Goal: Task Accomplishment & Management: Manage account settings

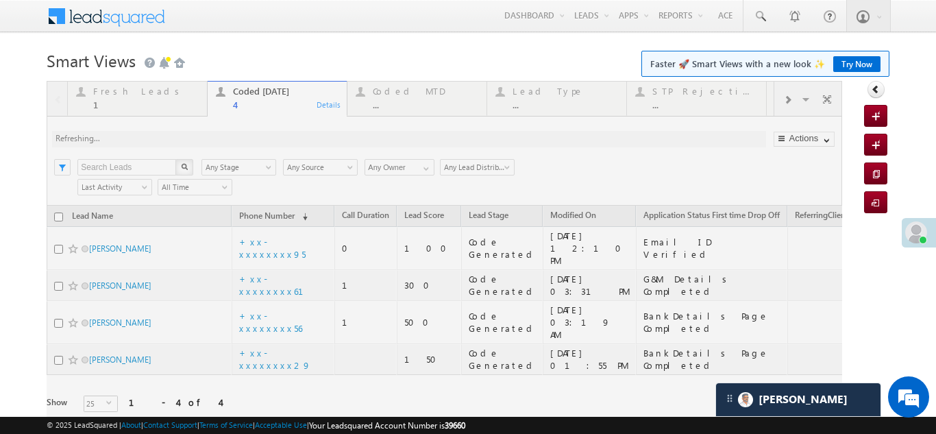
click at [193, 143] on div at bounding box center [444, 266] width 795 height 370
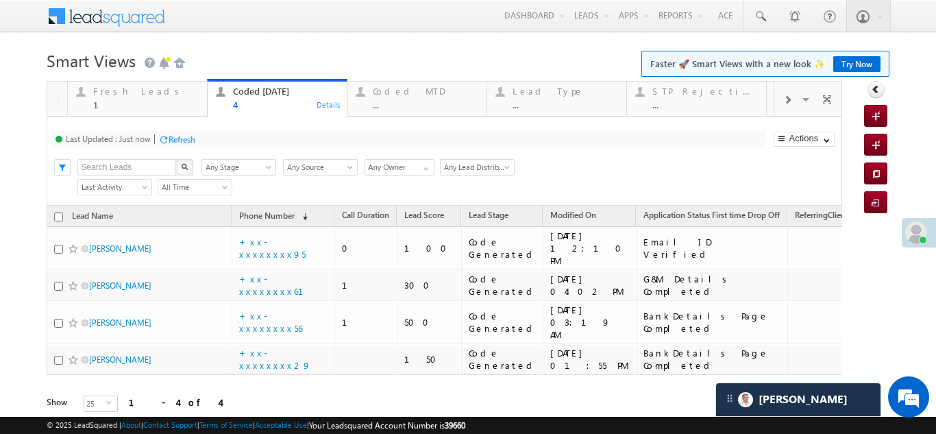
click at [177, 142] on div "Refresh" at bounding box center [182, 139] width 27 height 10
click at [129, 86] on div "Fresh Leads" at bounding box center [146, 91] width 106 height 11
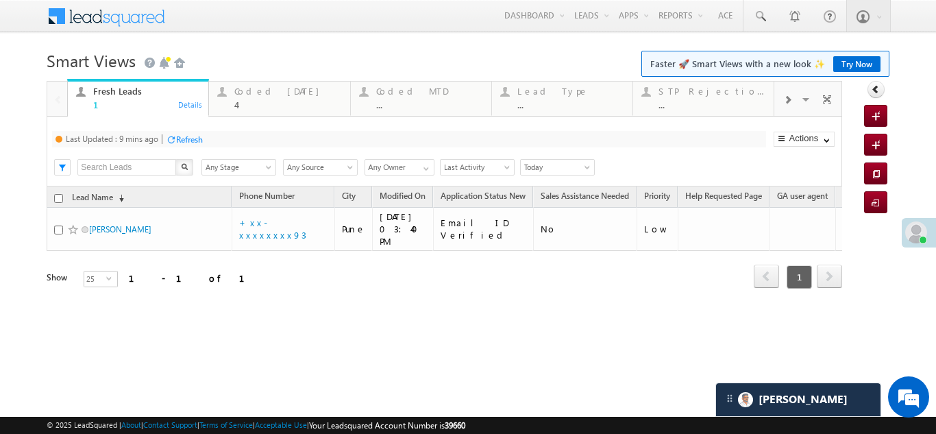
click at [191, 135] on div "Refresh" at bounding box center [189, 139] width 27 height 10
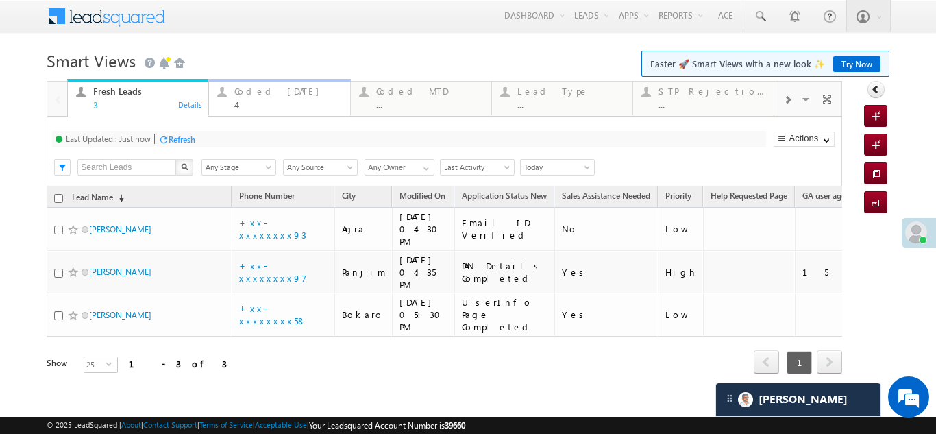
click at [251, 93] on div "Coded Today" at bounding box center [287, 91] width 107 height 11
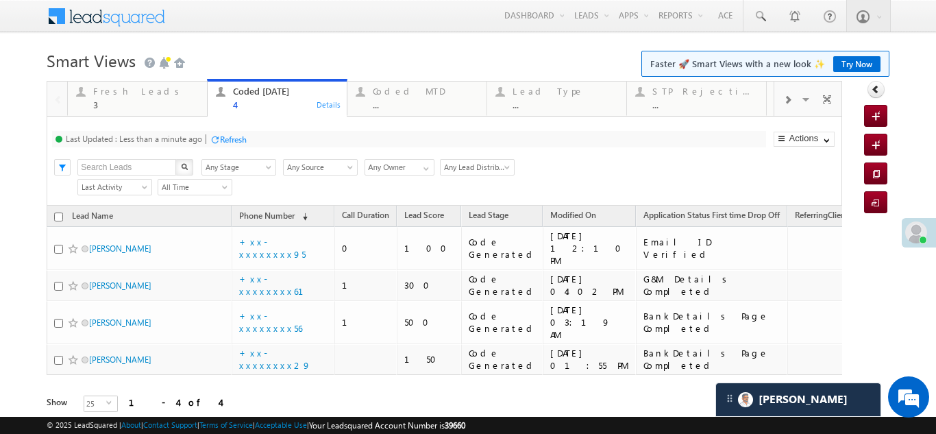
click at [244, 137] on div "Refresh" at bounding box center [233, 139] width 27 height 10
click at [138, 88] on div "Fresh Leads" at bounding box center [146, 91] width 106 height 11
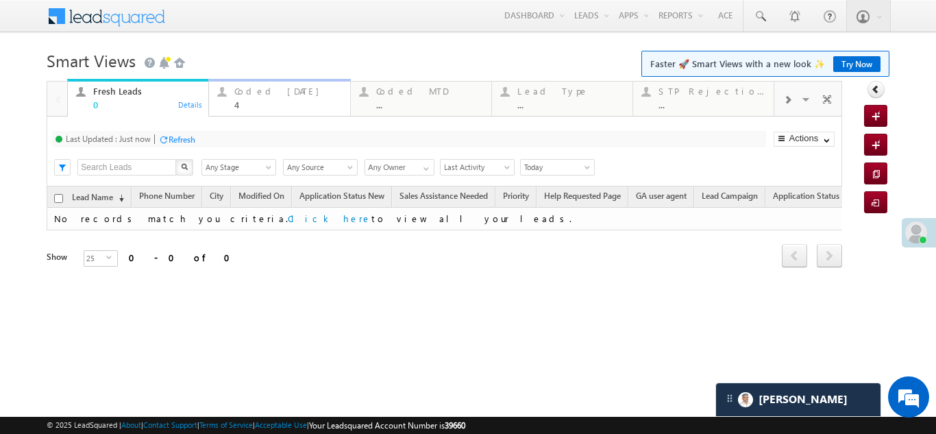
click at [275, 97] on div "Coded Today 4" at bounding box center [287, 96] width 107 height 27
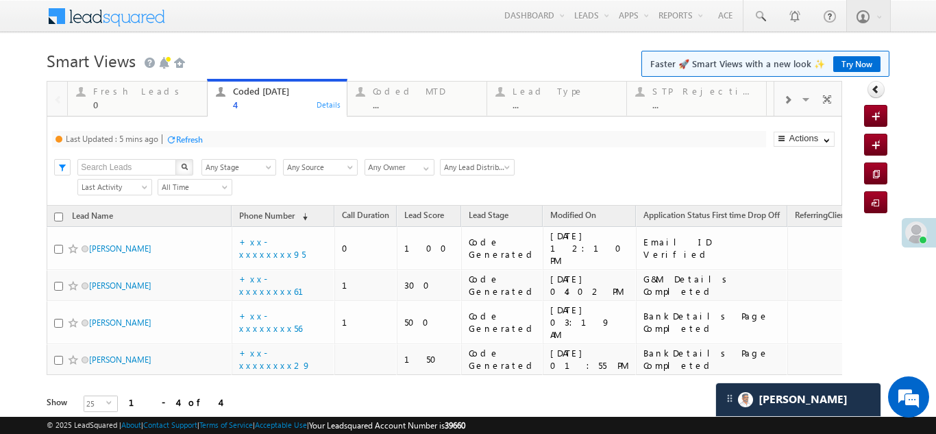
click at [188, 139] on div "Refresh" at bounding box center [189, 139] width 27 height 10
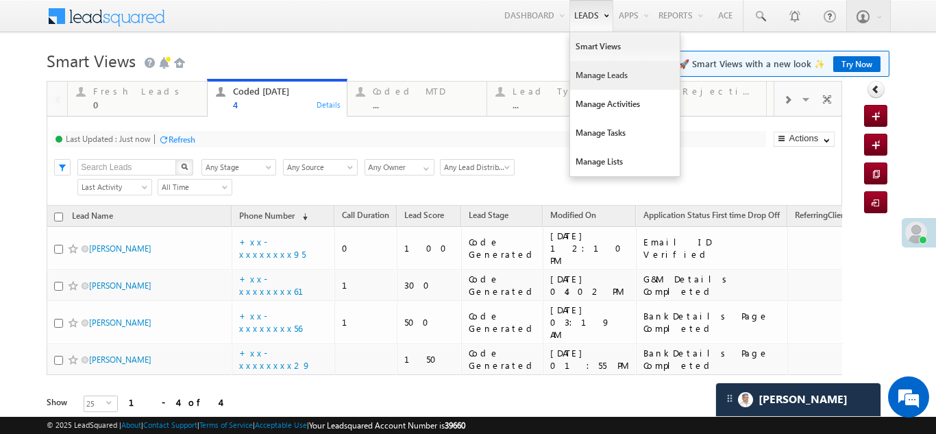
click at [601, 78] on link "Manage Leads" at bounding box center [625, 75] width 110 height 29
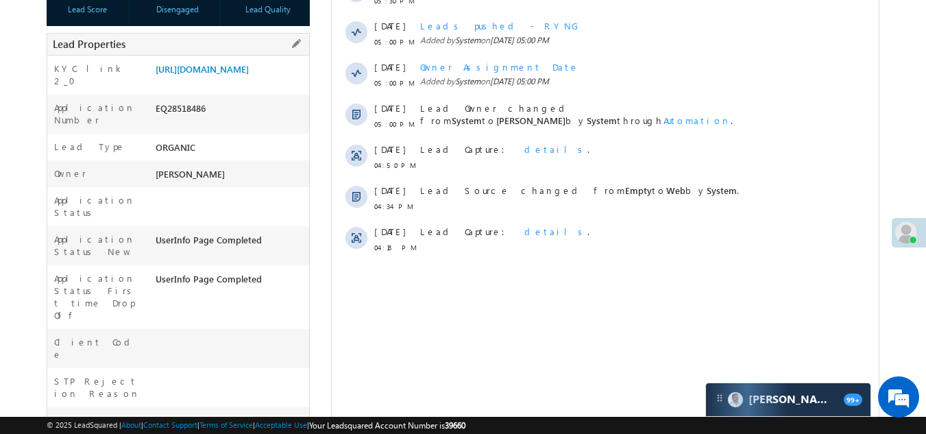
scroll to position [137, 0]
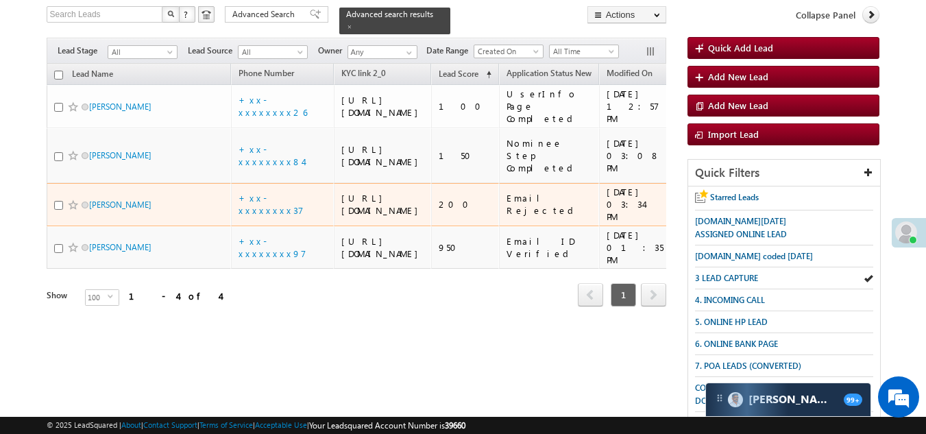
scroll to position [68, 0]
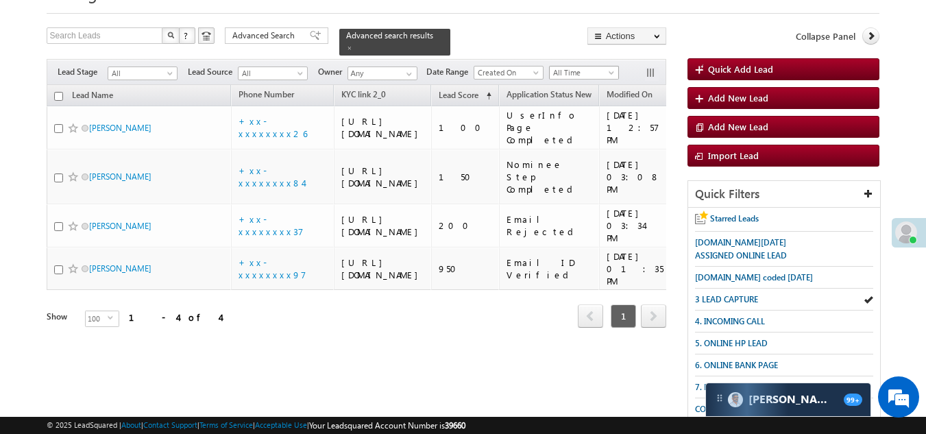
click at [578, 66] on span "All Time" at bounding box center [581, 72] width 65 height 12
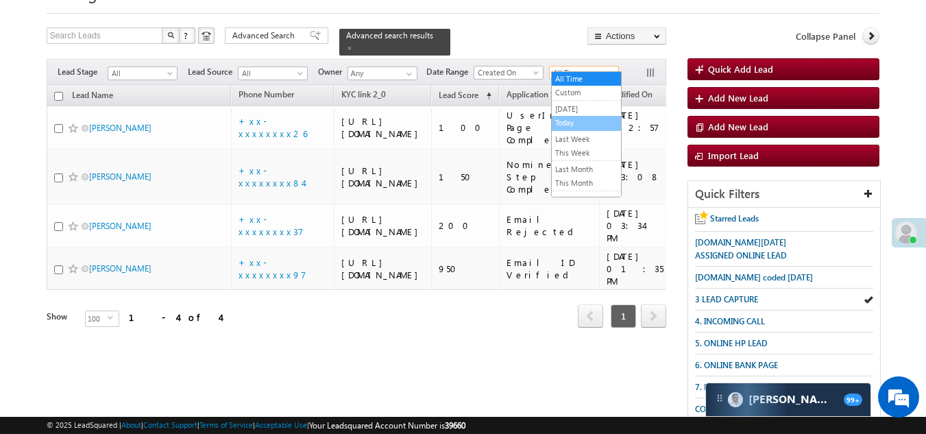
click at [586, 119] on link "Today" at bounding box center [585, 122] width 69 height 12
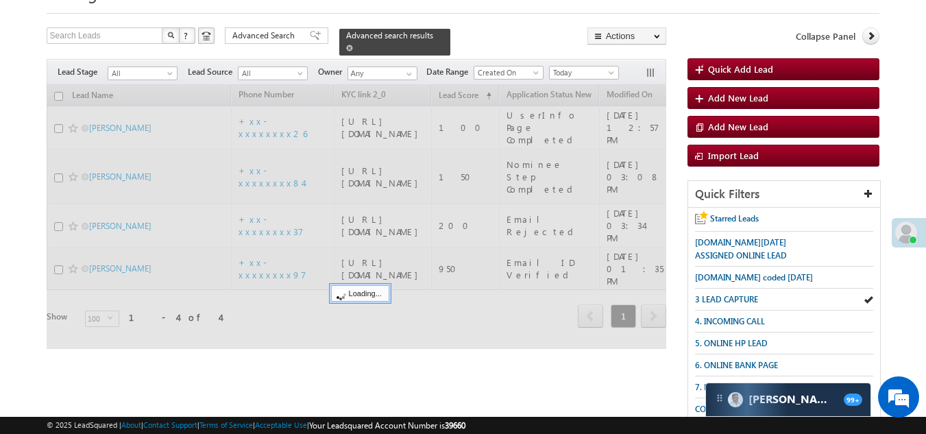
scroll to position [0, 0]
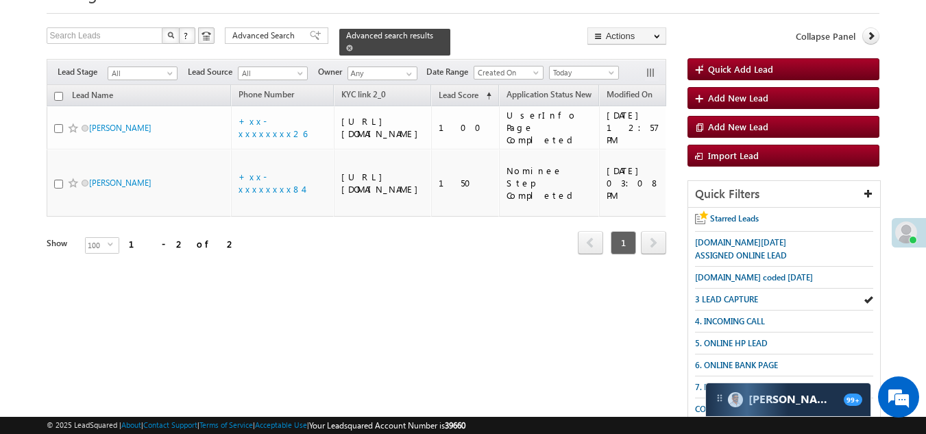
click at [353, 45] on span at bounding box center [349, 48] width 7 height 7
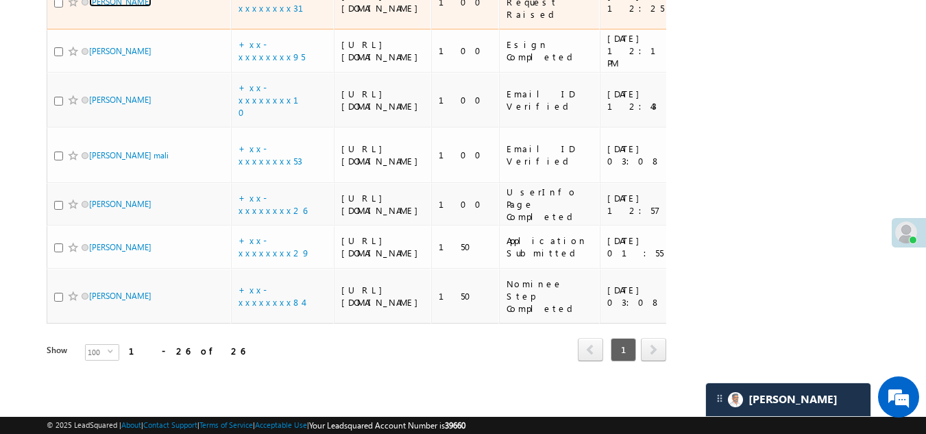
scroll to position [1517, 0]
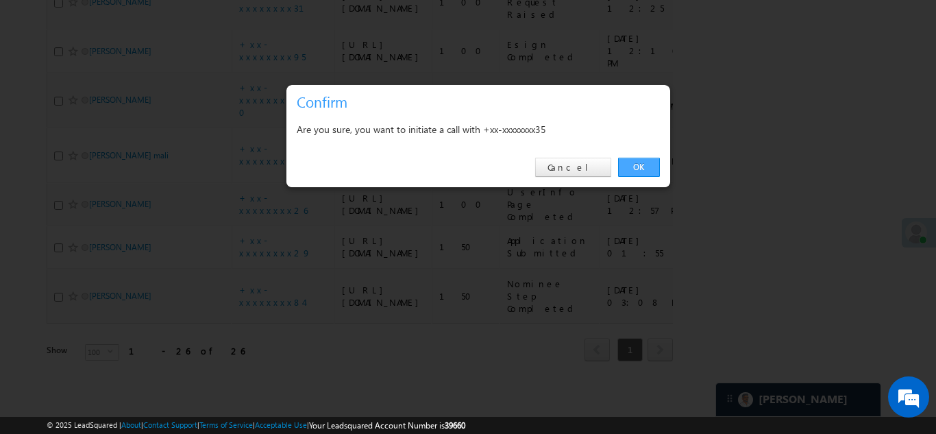
click at [642, 159] on link "OK" at bounding box center [639, 167] width 42 height 19
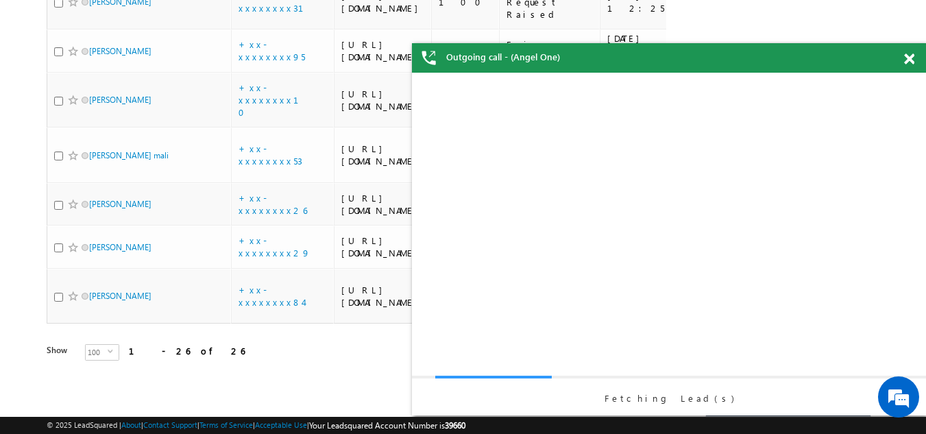
scroll to position [0, 0]
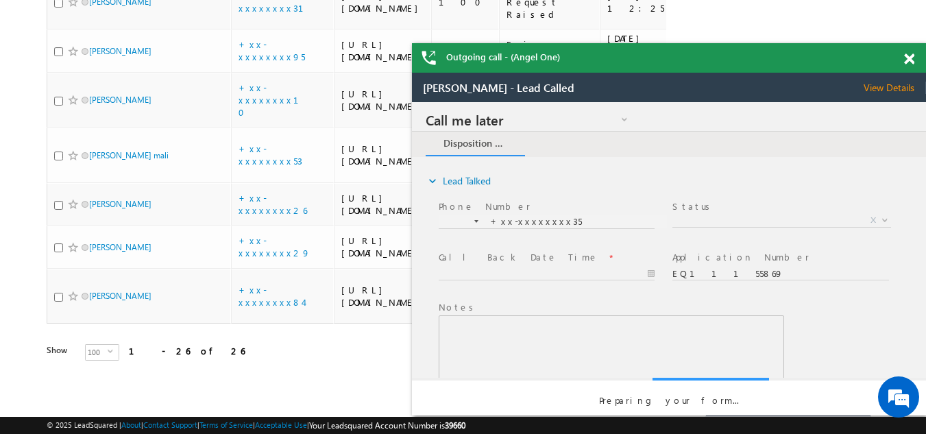
checkbox input "true"
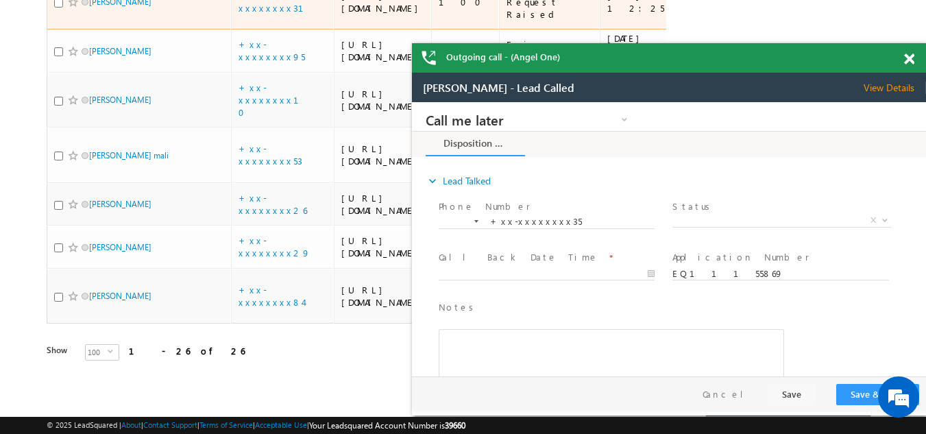
click at [62, 8] on input "checkbox" at bounding box center [58, 3] width 9 height 9
checkbox input "true"
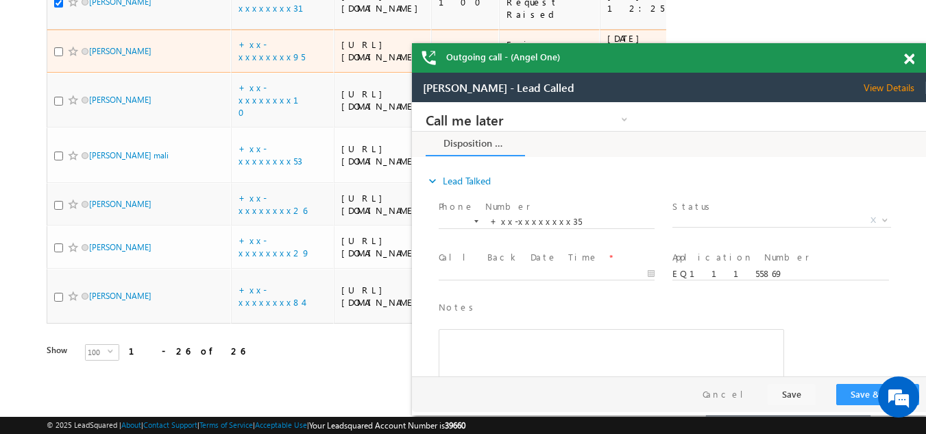
click at [57, 58] on div at bounding box center [75, 52] width 42 height 14
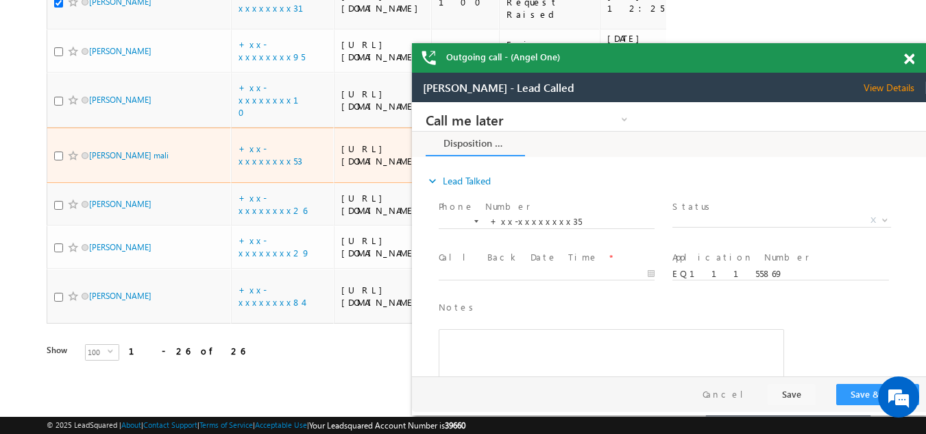
scroll to position [1759, 0]
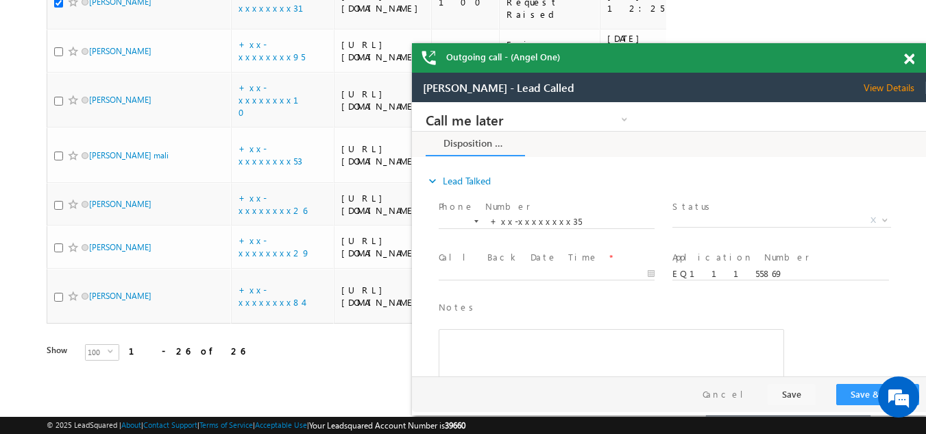
click at [907, 60] on span at bounding box center [909, 59] width 10 height 12
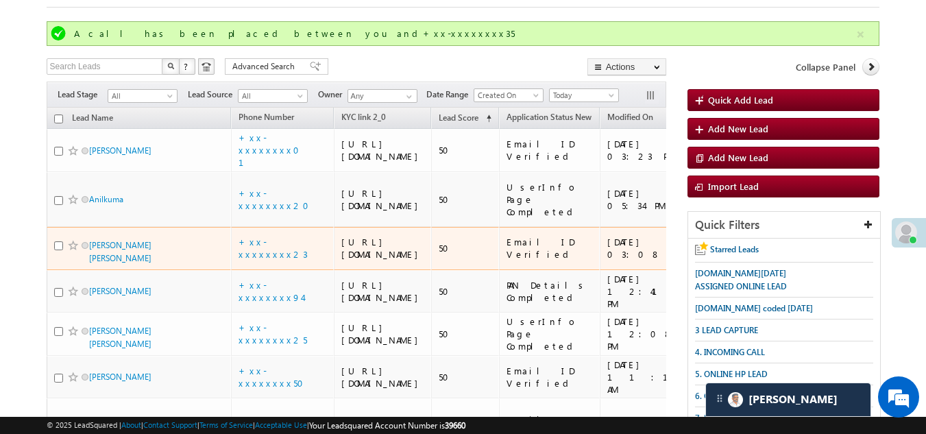
scroll to position [0, 0]
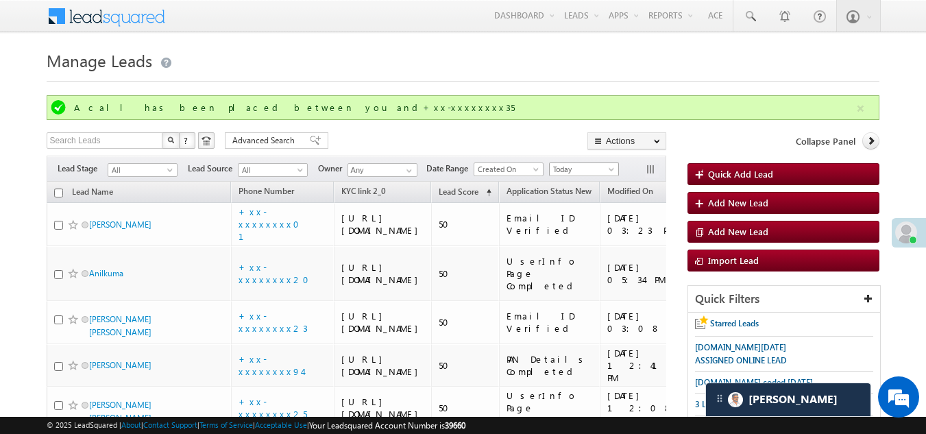
click at [573, 164] on span "Today" at bounding box center [581, 169] width 65 height 12
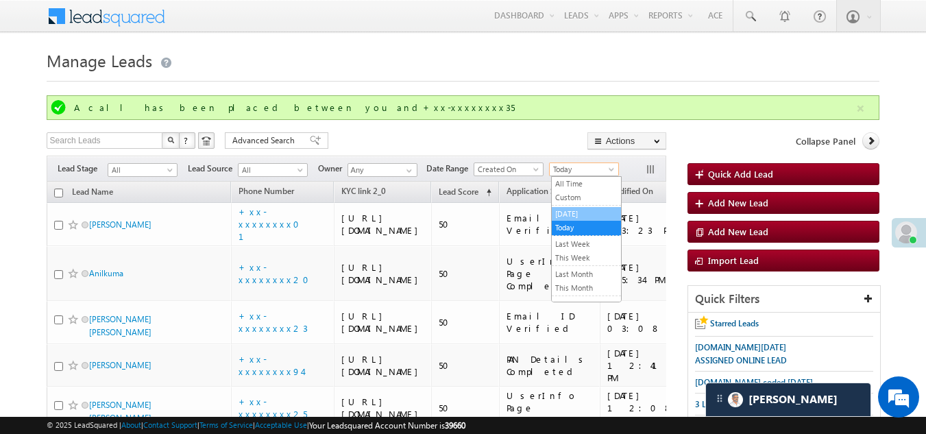
click at [577, 211] on link "[DATE]" at bounding box center [585, 214] width 69 height 12
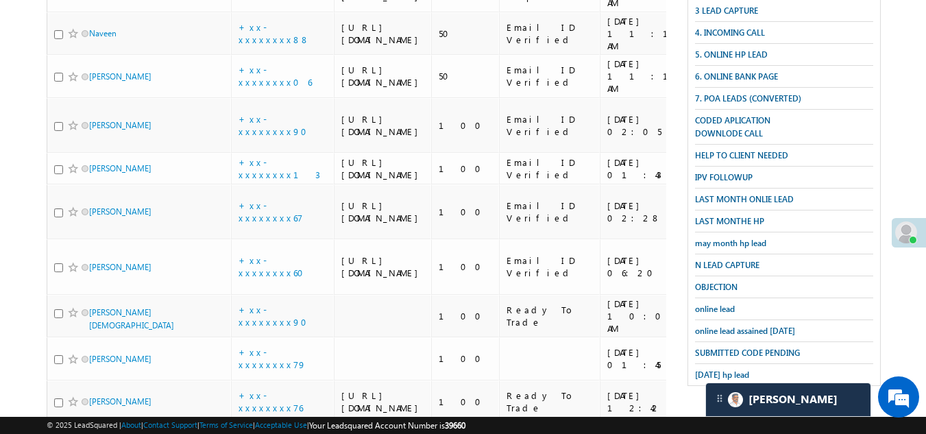
scroll to position [480, 0]
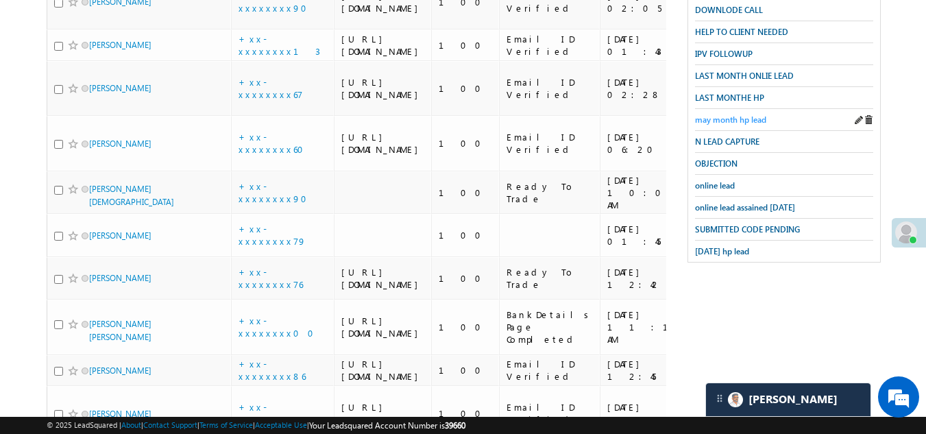
click at [720, 114] on span "may month hp lead" at bounding box center [730, 119] width 71 height 10
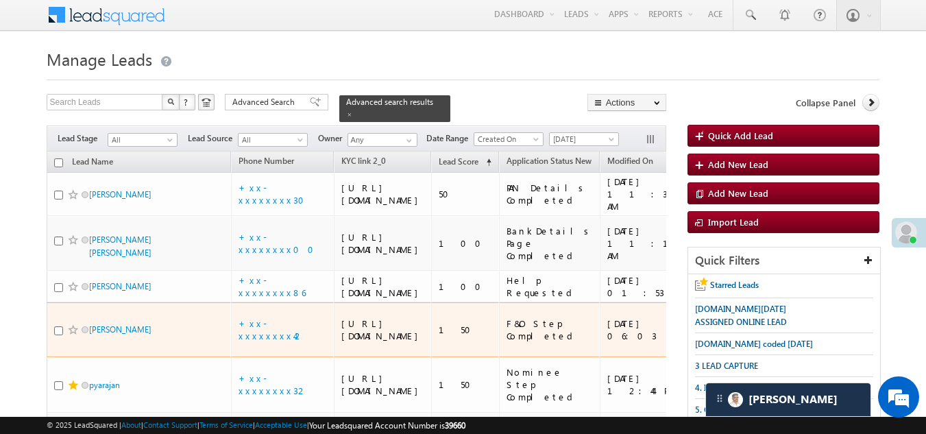
scroll to position [0, 0]
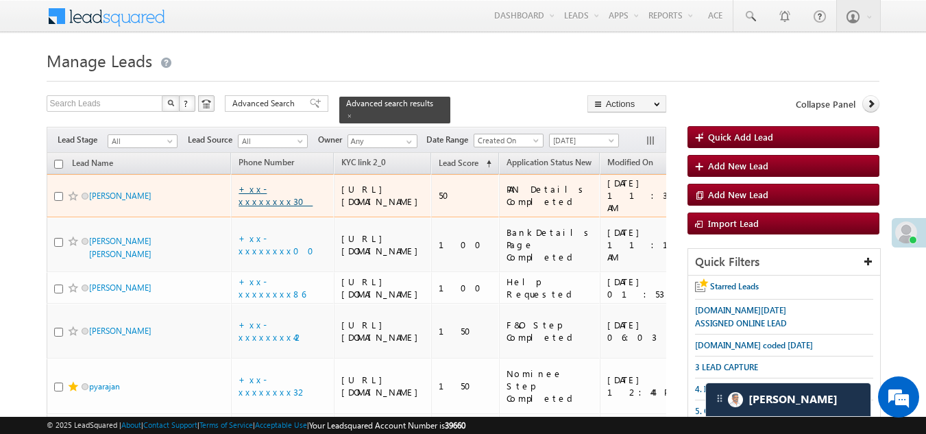
click at [267, 205] on link "+xx-xxxxxxxx30" at bounding box center [275, 195] width 74 height 24
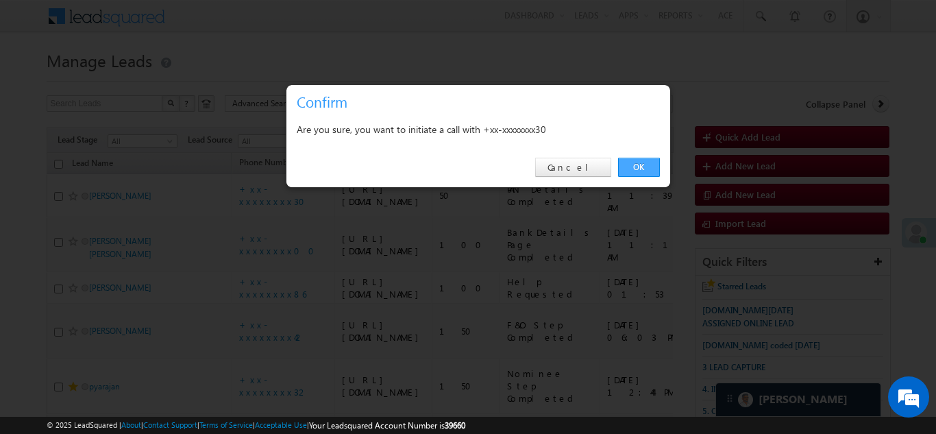
click at [634, 165] on link "OK" at bounding box center [639, 167] width 42 height 19
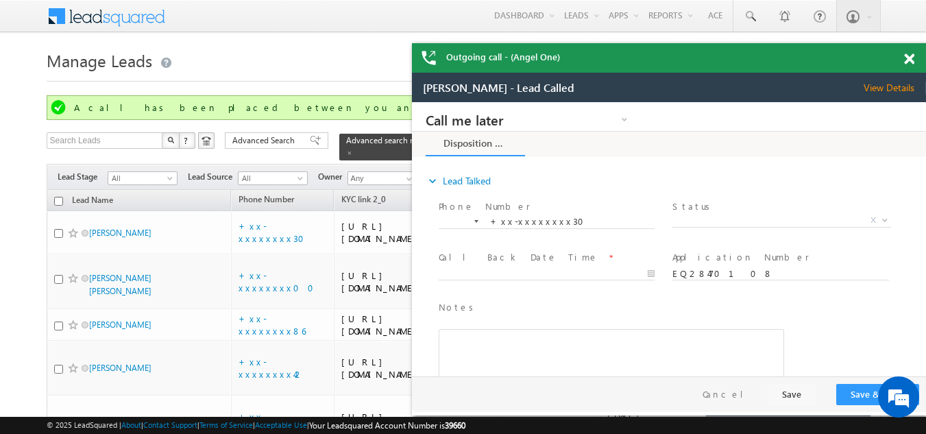
click at [906, 57] on span at bounding box center [909, 59] width 10 height 12
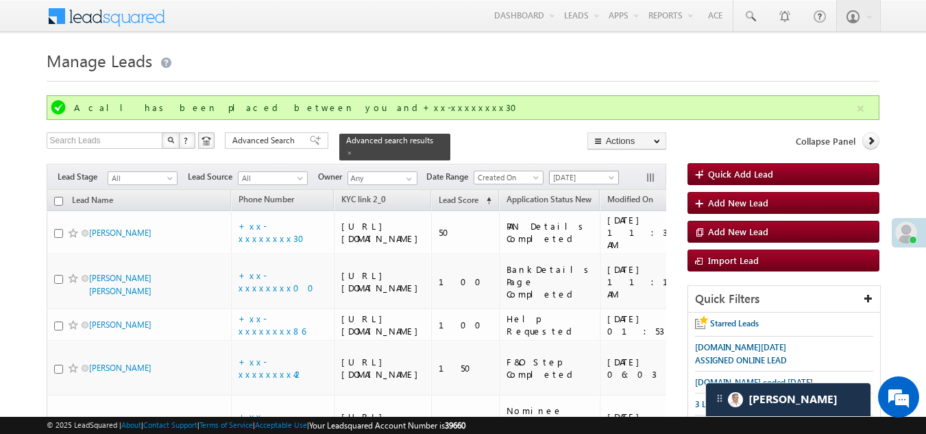
click at [581, 171] on span "[DATE]" at bounding box center [581, 177] width 65 height 12
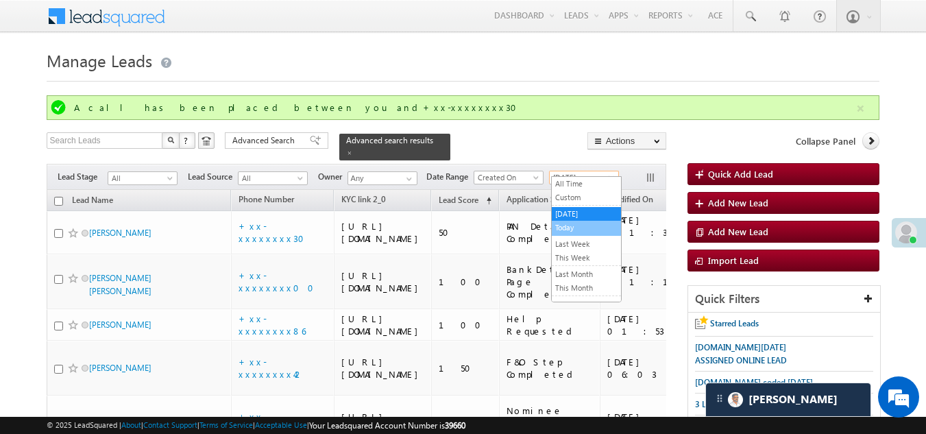
click at [581, 223] on link "Today" at bounding box center [585, 227] width 69 height 12
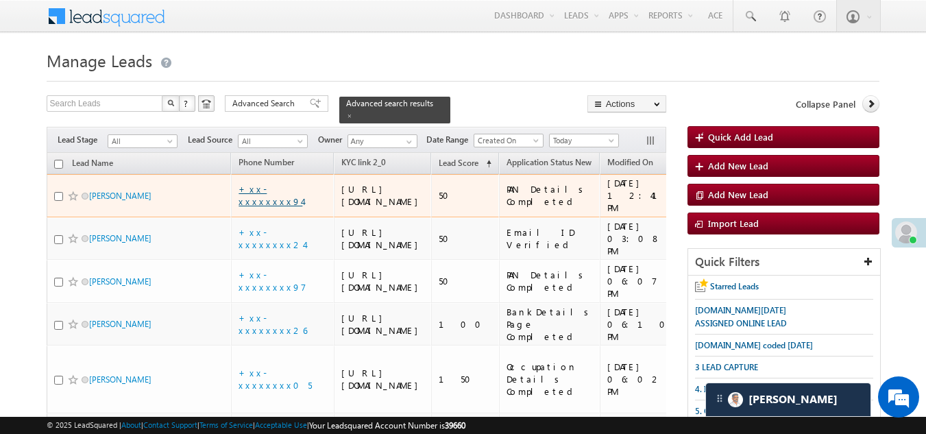
click at [262, 204] on link "+xx-xxxxxxxx94" at bounding box center [270, 195] width 64 height 24
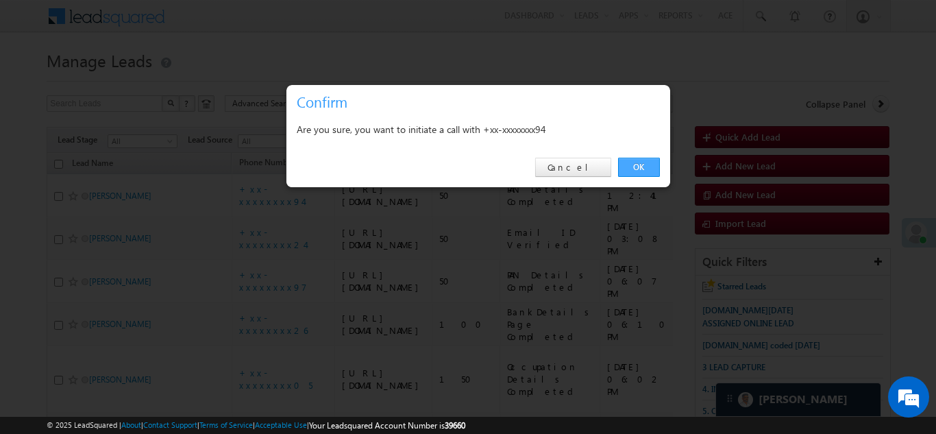
click at [632, 164] on link "OK" at bounding box center [639, 167] width 42 height 19
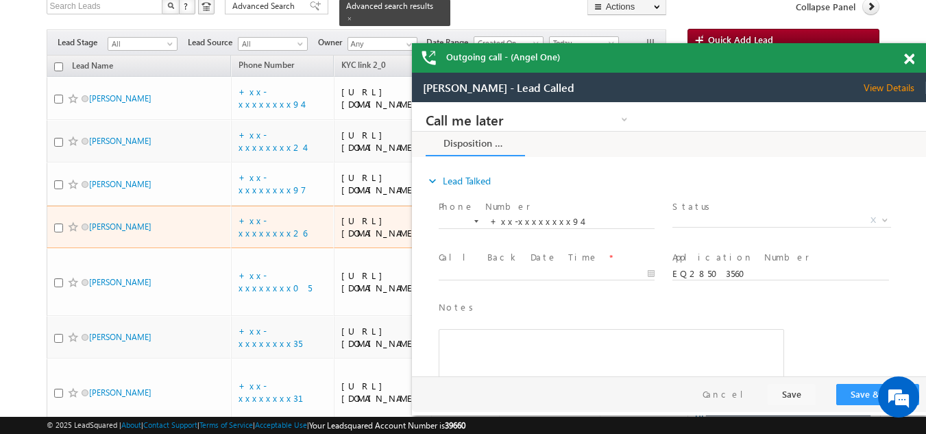
scroll to position [128, 0]
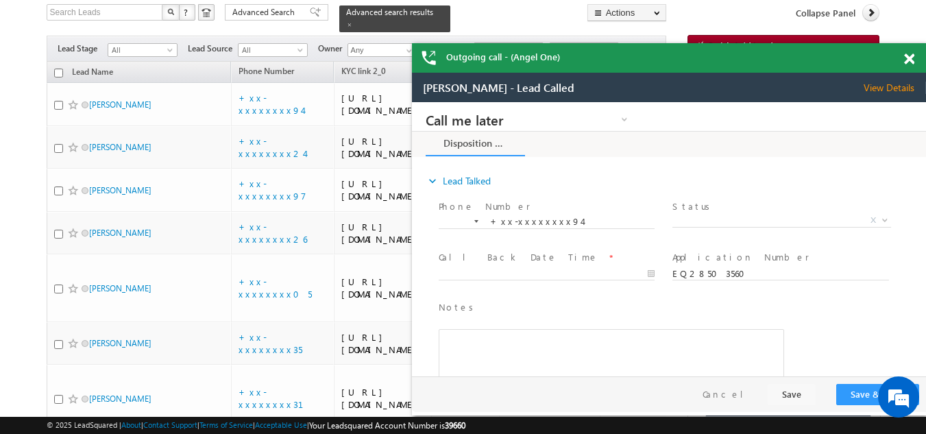
click at [906, 58] on span at bounding box center [909, 59] width 10 height 12
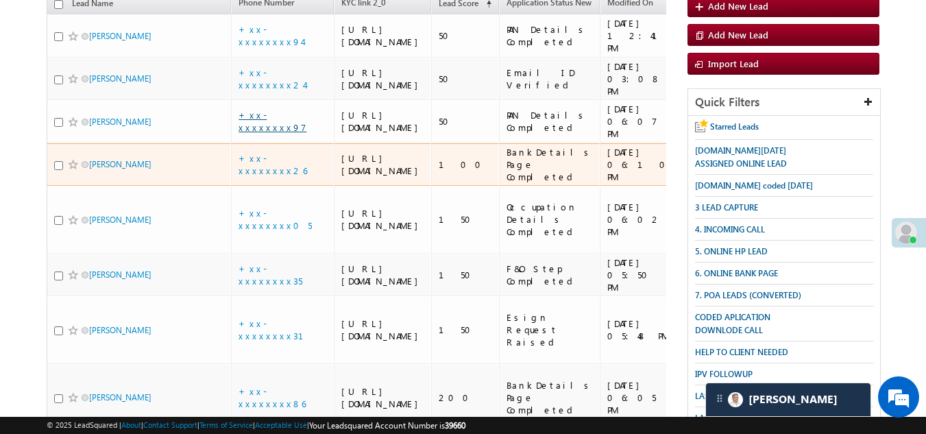
scroll to position [265, 0]
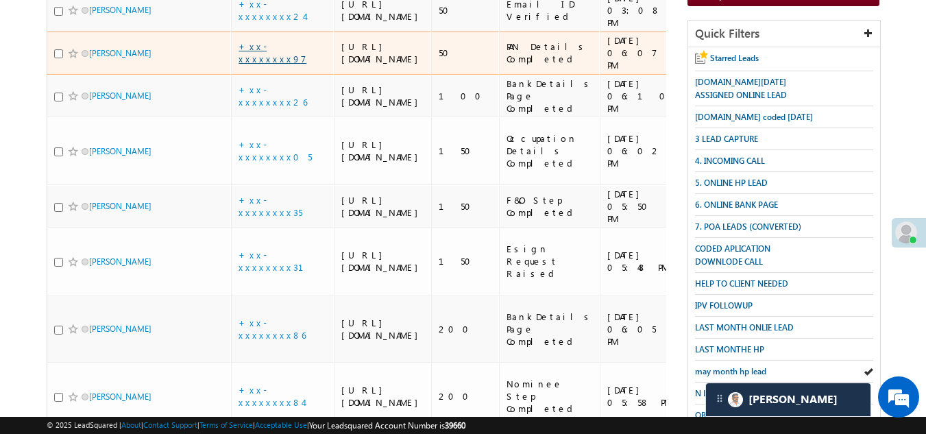
click at [271, 64] on link "+xx-xxxxxxxx97" at bounding box center [272, 52] width 68 height 24
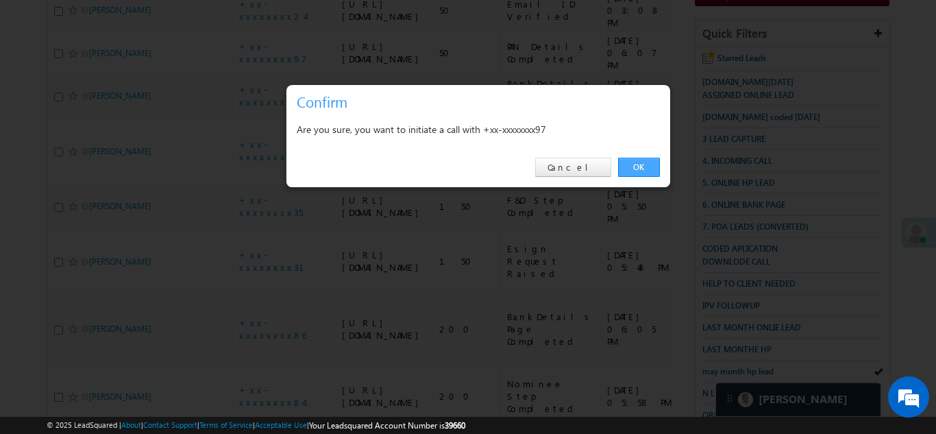
click at [637, 163] on link "OK" at bounding box center [639, 167] width 42 height 19
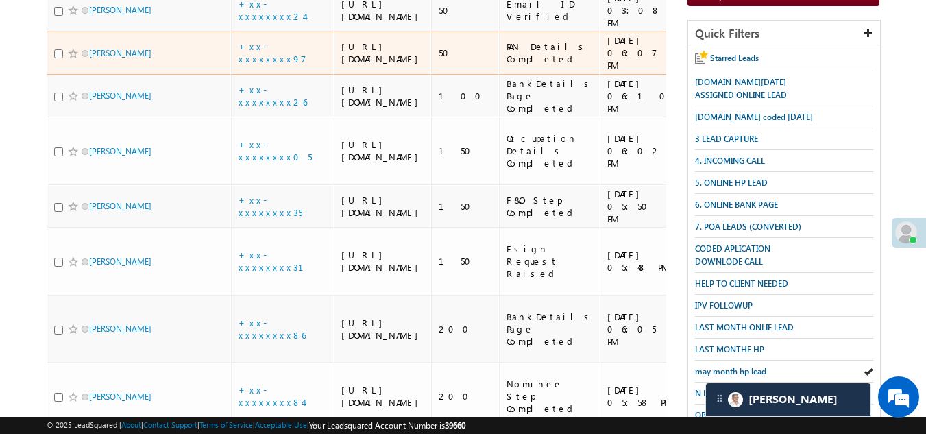
click at [55, 58] on input "checkbox" at bounding box center [58, 53] width 9 height 9
checkbox input "true"
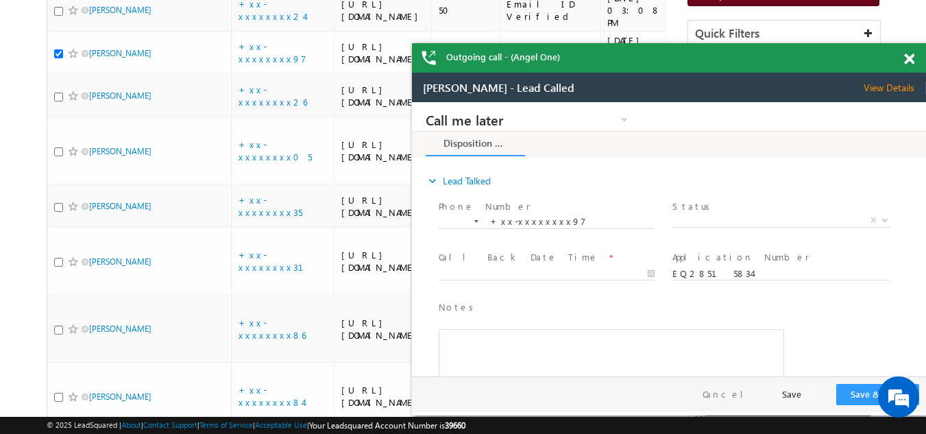
scroll to position [0, 0]
click at [730, 218] on span "X" at bounding box center [781, 221] width 218 height 14
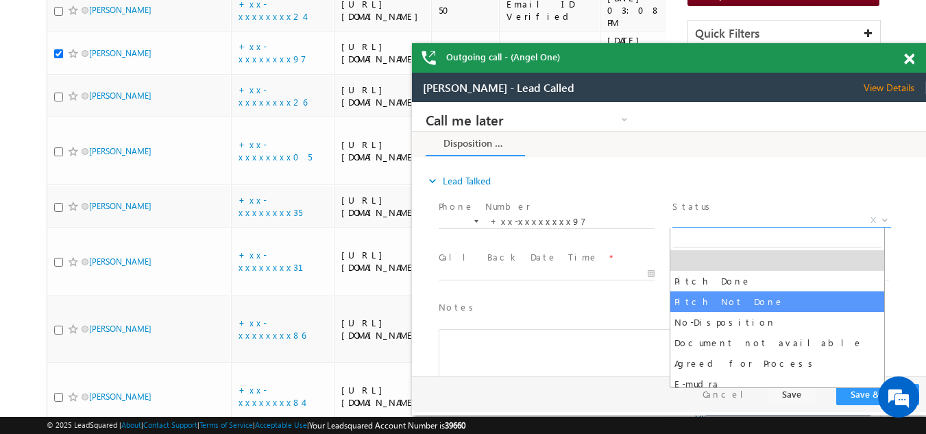
select select "Pitch Not Done"
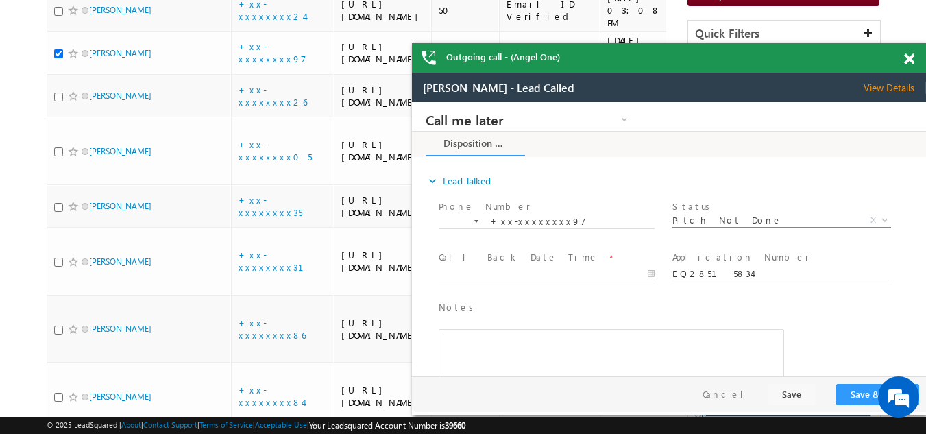
type input "09/07/25 6:15 PM"
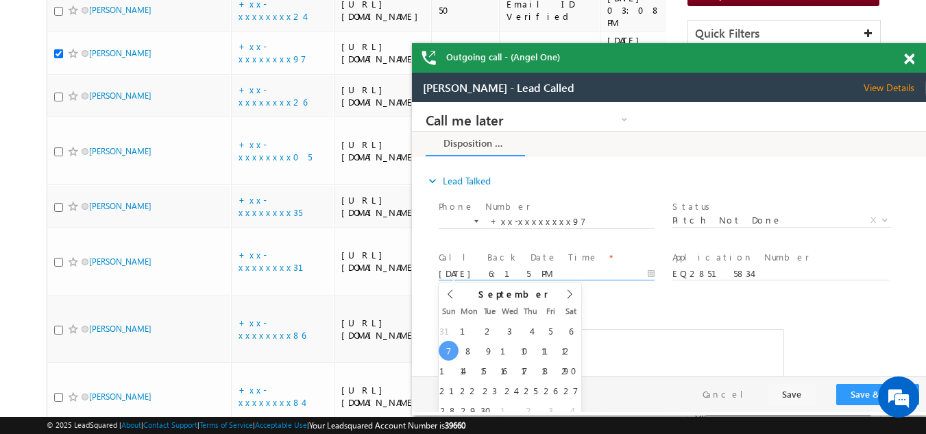
click at [483, 273] on input "09/07/25 6:15 PM" at bounding box center [546, 274] width 216 height 14
click at [852, 388] on button "Save & Close" at bounding box center [877, 394] width 83 height 21
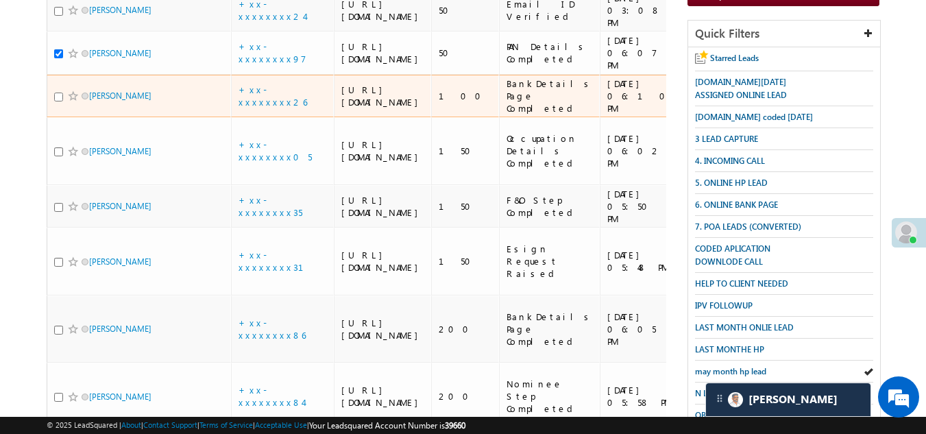
click at [59, 101] on input "checkbox" at bounding box center [58, 96] width 9 height 9
checkbox input "true"
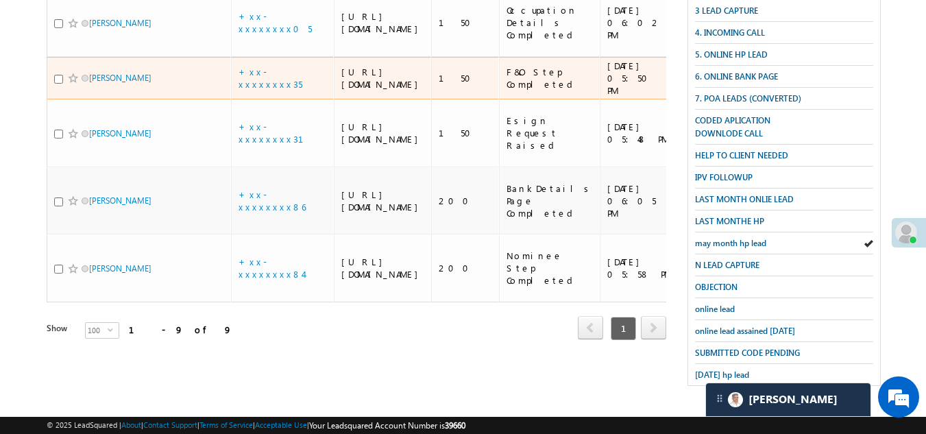
scroll to position [539, 0]
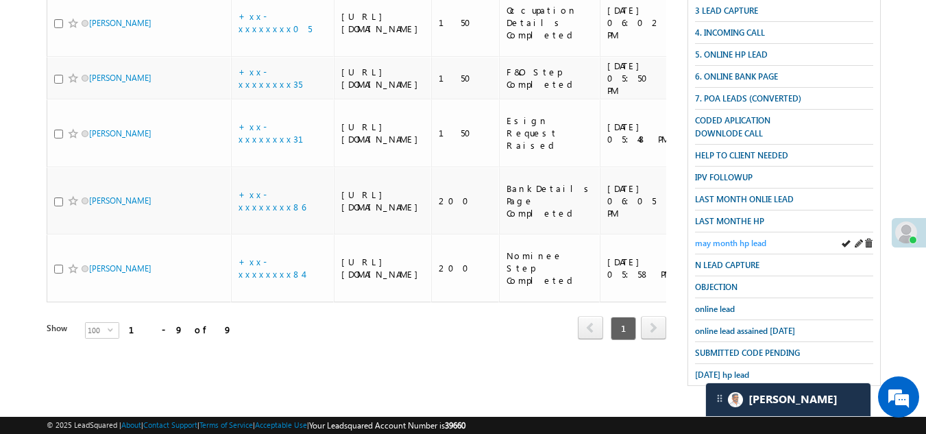
click at [729, 238] on span "may month hp lead" at bounding box center [730, 243] width 71 height 10
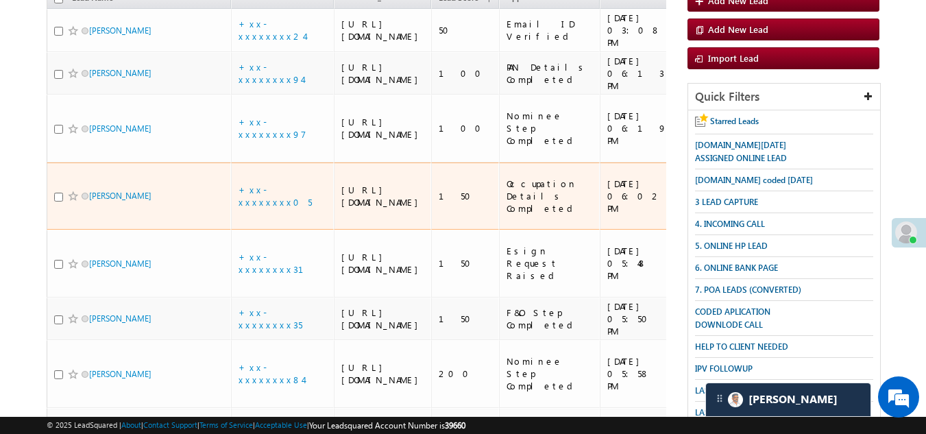
scroll to position [80, 0]
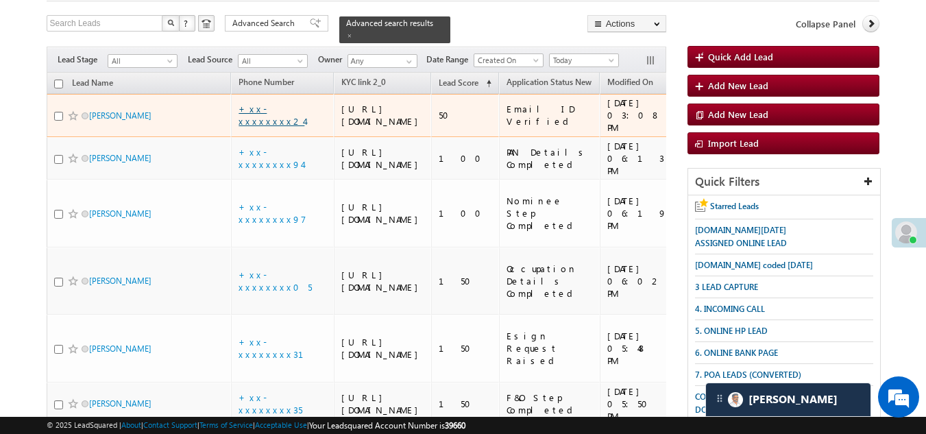
click at [272, 121] on link "+xx-xxxxxxxx24" at bounding box center [271, 115] width 66 height 24
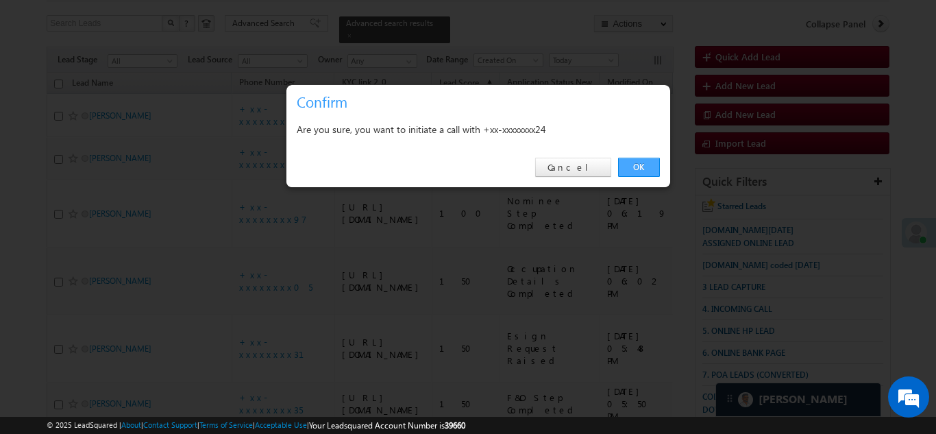
click at [628, 163] on link "OK" at bounding box center [639, 167] width 42 height 19
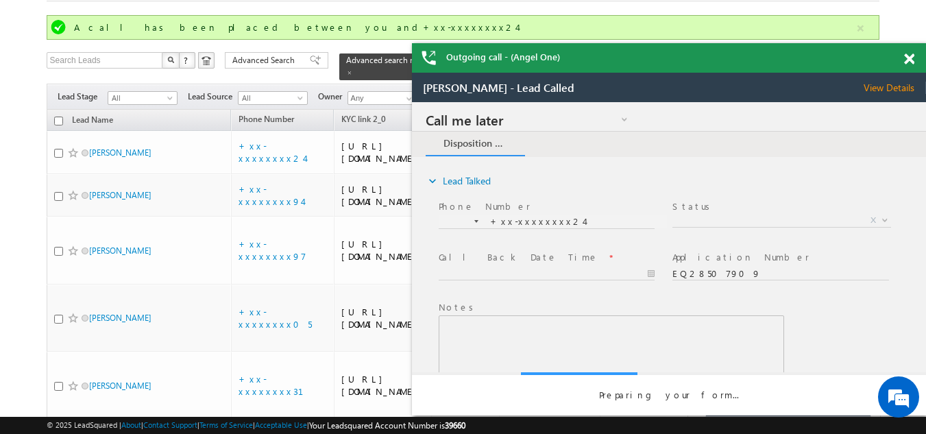
scroll to position [0, 0]
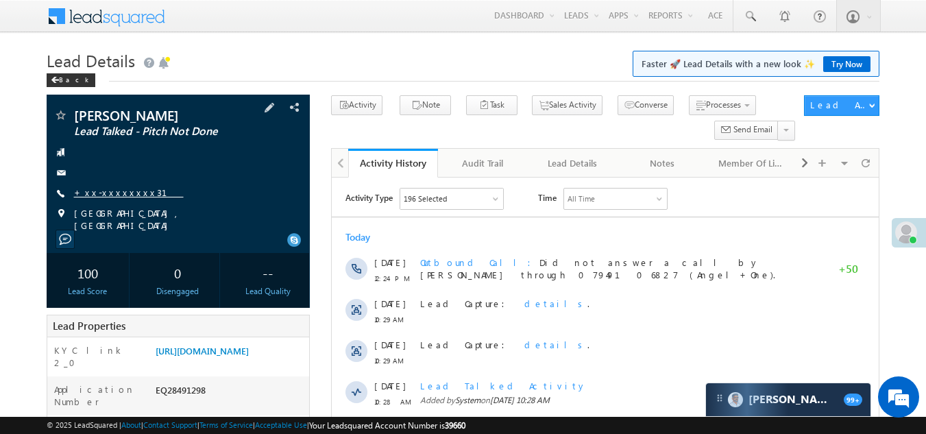
click at [108, 193] on link "+xx-xxxxxxxx31" at bounding box center [129, 192] width 110 height 12
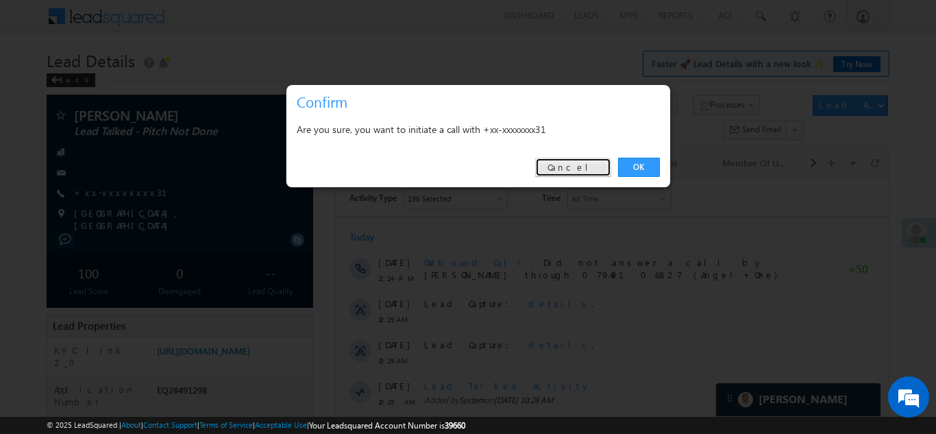
click at [584, 169] on link "Cancel" at bounding box center [573, 167] width 76 height 19
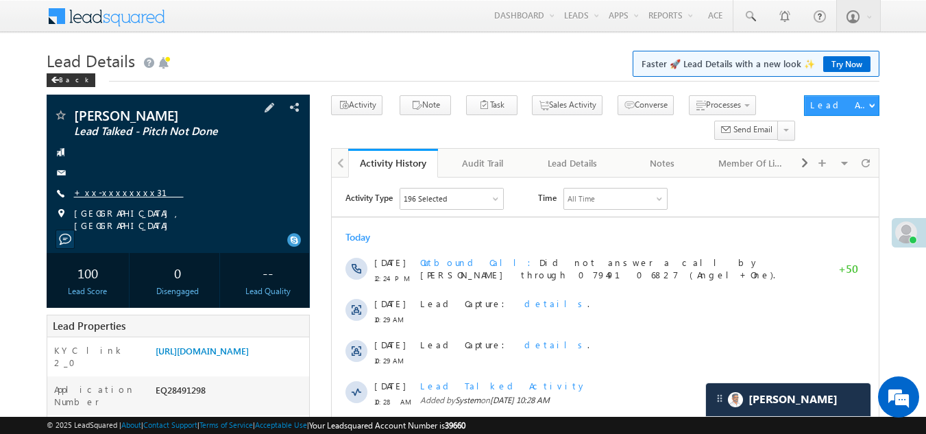
click at [114, 192] on link "+xx-xxxxxxxx31" at bounding box center [129, 192] width 110 height 12
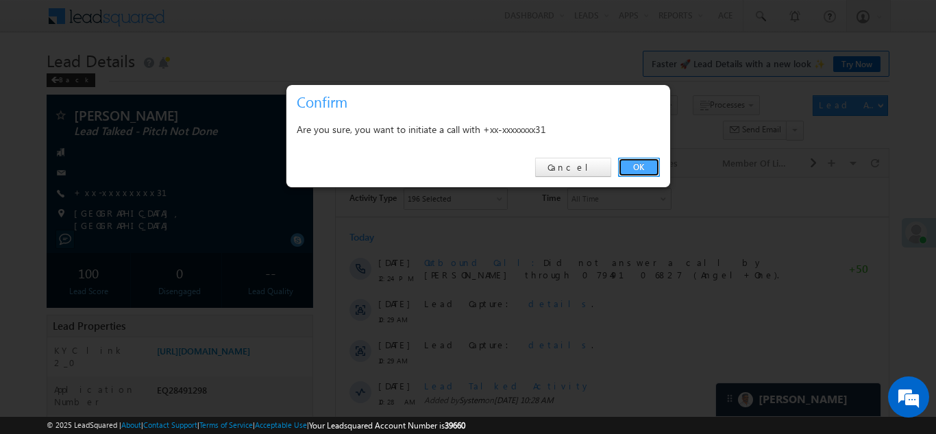
click at [640, 168] on link "OK" at bounding box center [639, 167] width 42 height 19
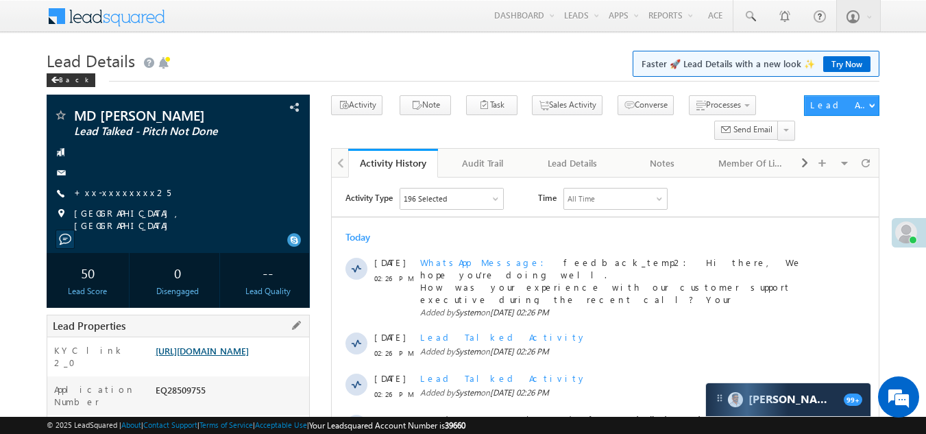
click at [194, 354] on link "https://angelbroking1-pk3em7sa.customui-test.leadsquared.com?leadId=7d150fdd-22…" at bounding box center [202, 351] width 93 height 12
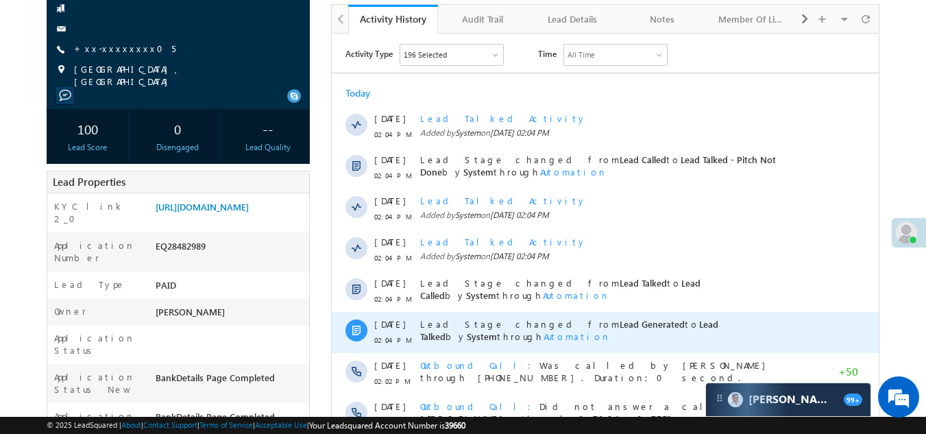
scroll to position [69, 0]
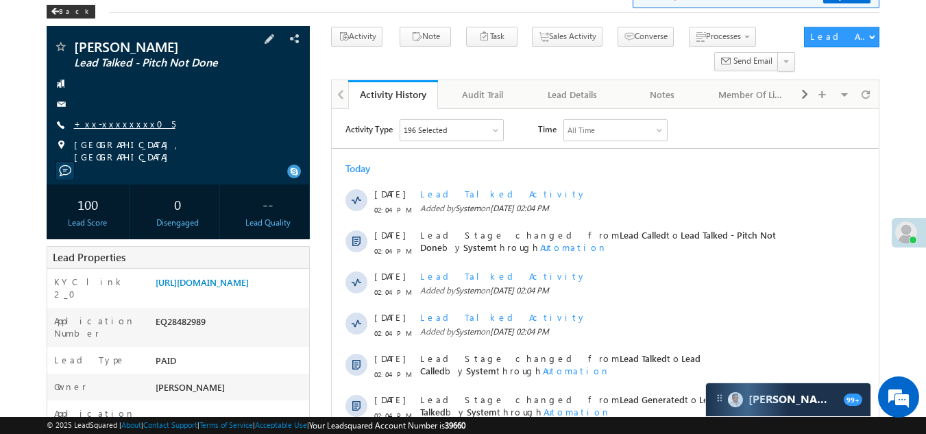
click at [120, 122] on link "+xx-xxxxxxxx05" at bounding box center [124, 124] width 101 height 12
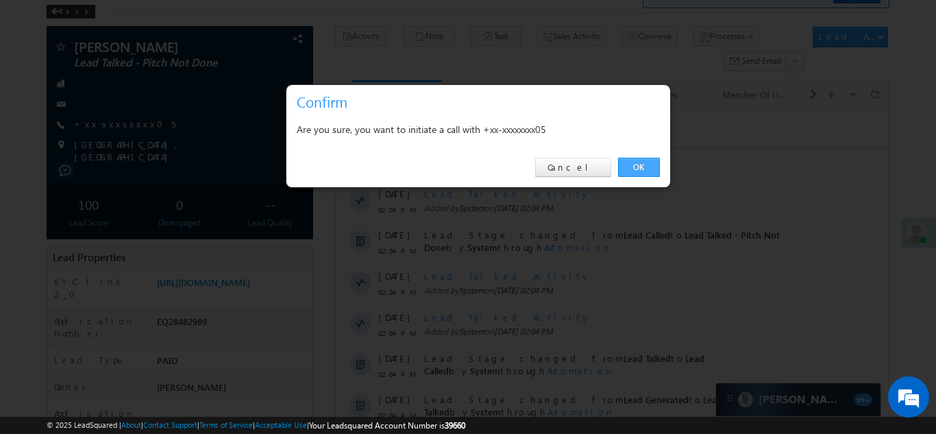
click at [636, 165] on link "OK" at bounding box center [639, 167] width 42 height 19
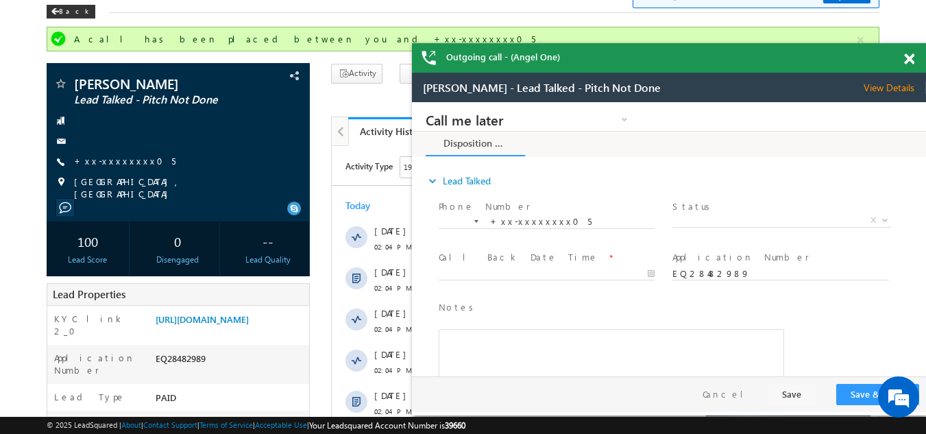
scroll to position [0, 0]
click at [911, 60] on span at bounding box center [909, 59] width 10 height 12
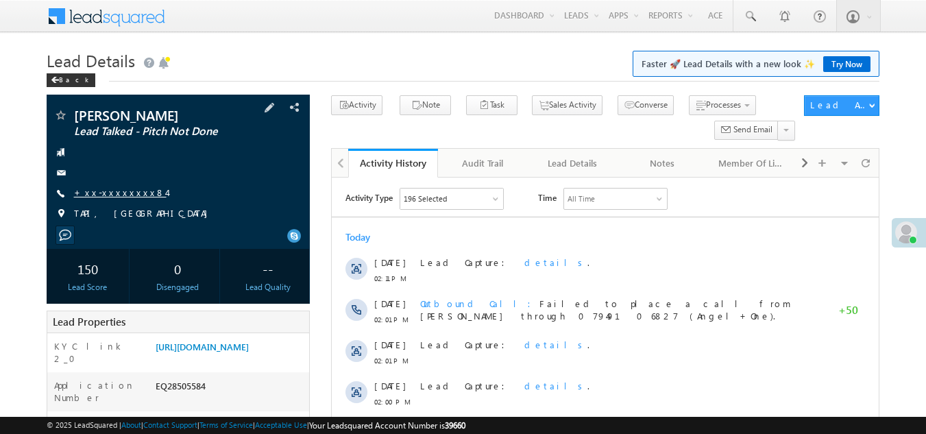
drag, startPoint x: 0, startPoint y: 0, endPoint x: 104, endPoint y: 192, distance: 218.3
click at [104, 192] on link "+xx-xxxxxxxx84" at bounding box center [120, 192] width 92 height 12
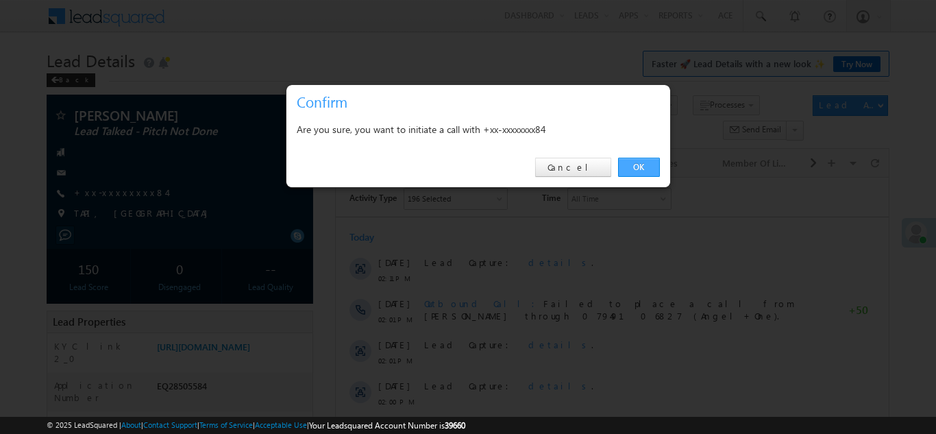
click at [643, 165] on link "OK" at bounding box center [639, 167] width 42 height 19
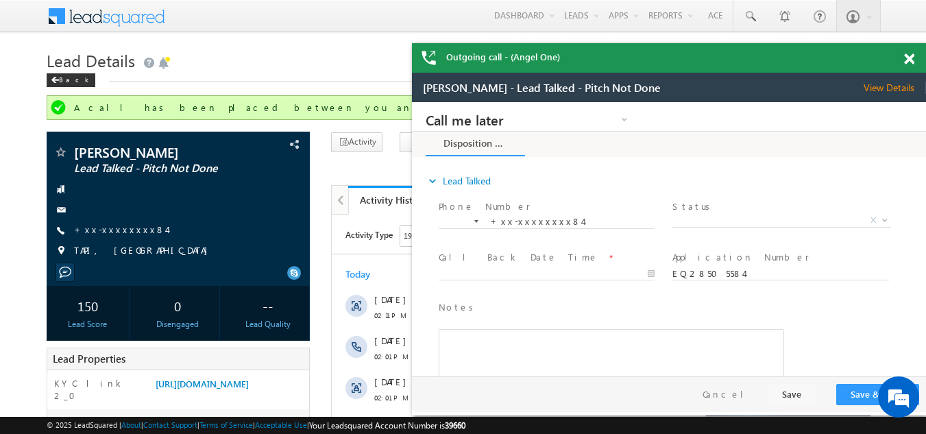
click at [910, 59] on span at bounding box center [909, 59] width 10 height 12
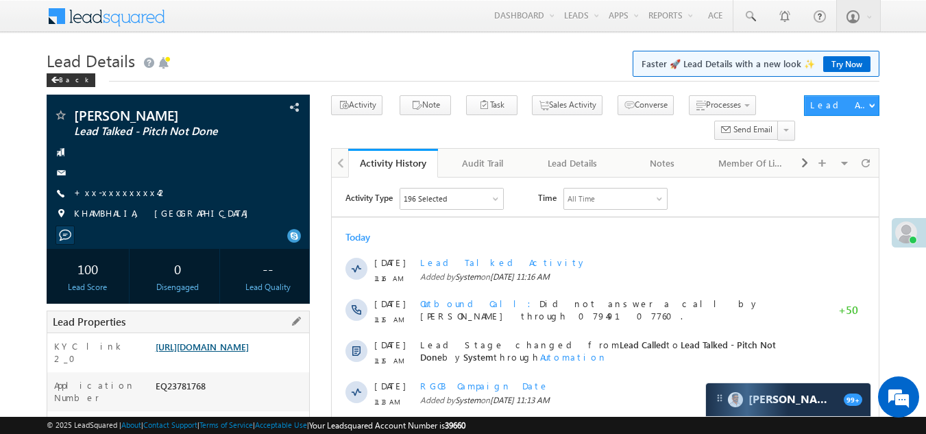
click at [243, 352] on link "[URL][DOMAIN_NAME]" at bounding box center [202, 346] width 93 height 12
click at [116, 198] on link "+xx-xxxxxxxx42" at bounding box center [121, 192] width 94 height 12
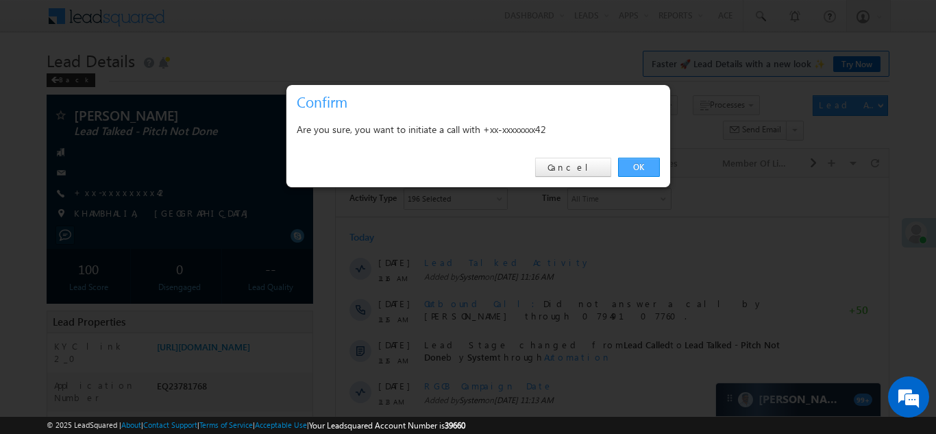
click at [639, 165] on link "OK" at bounding box center [639, 167] width 42 height 19
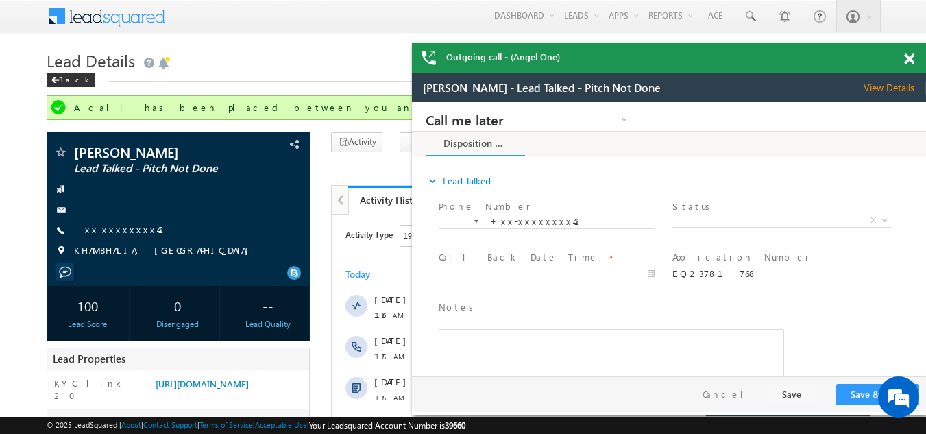
click at [913, 59] on span at bounding box center [909, 59] width 10 height 12
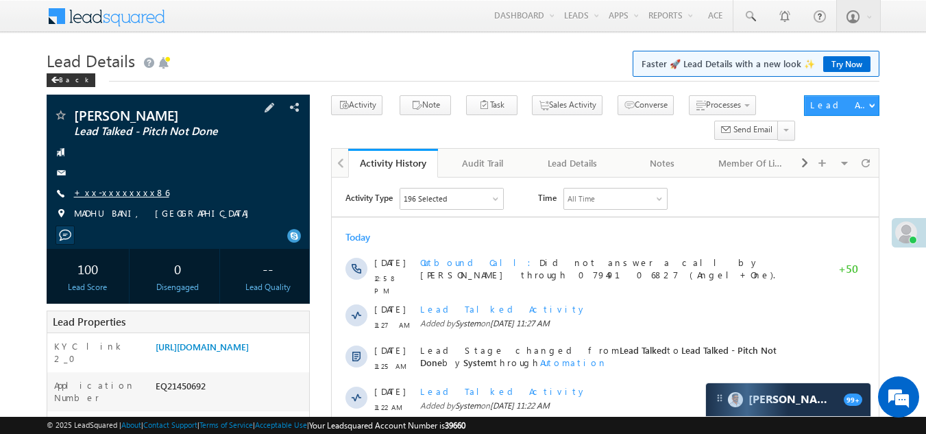
click at [110, 196] on link "+xx-xxxxxxxx86" at bounding box center [121, 192] width 95 height 12
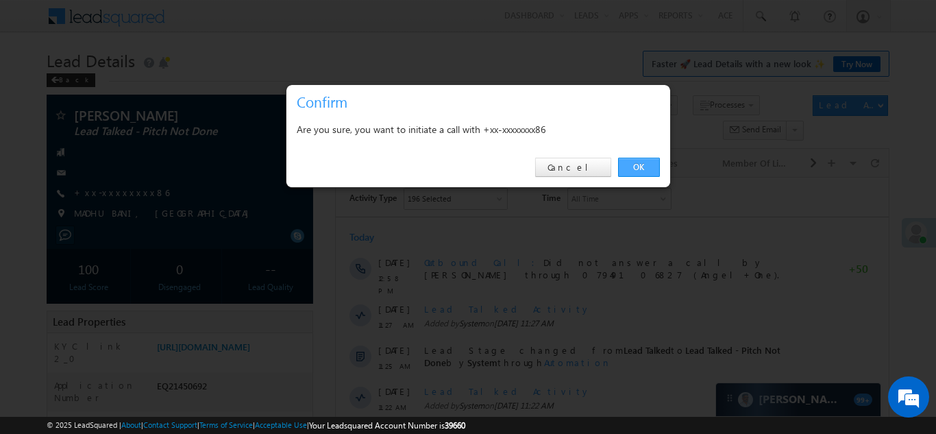
click at [643, 164] on link "OK" at bounding box center [639, 167] width 42 height 19
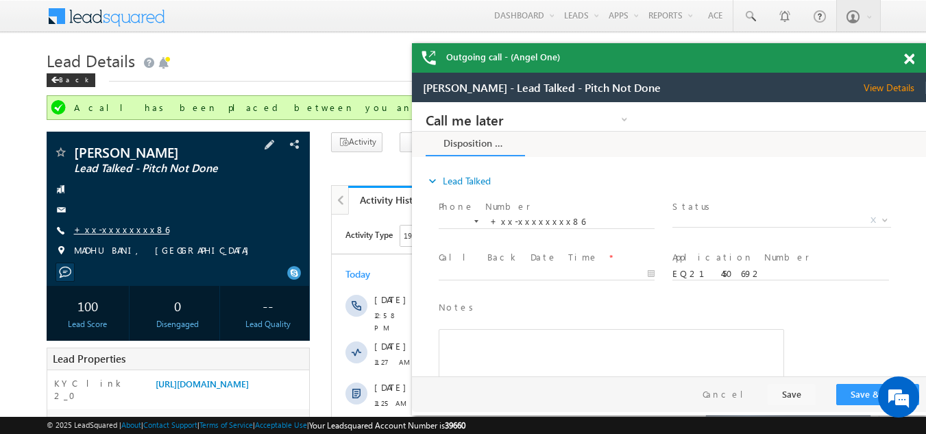
click at [109, 231] on link "+xx-xxxxxxxx86" at bounding box center [121, 229] width 95 height 12
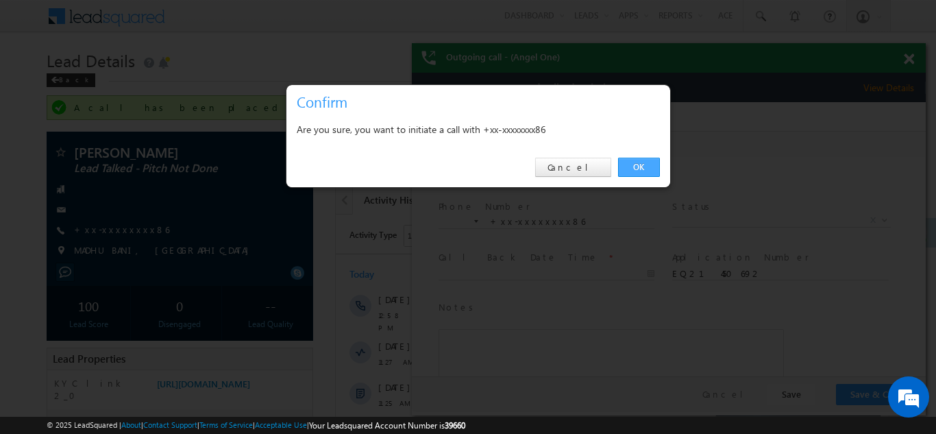
click at [636, 165] on link "OK" at bounding box center [639, 167] width 42 height 19
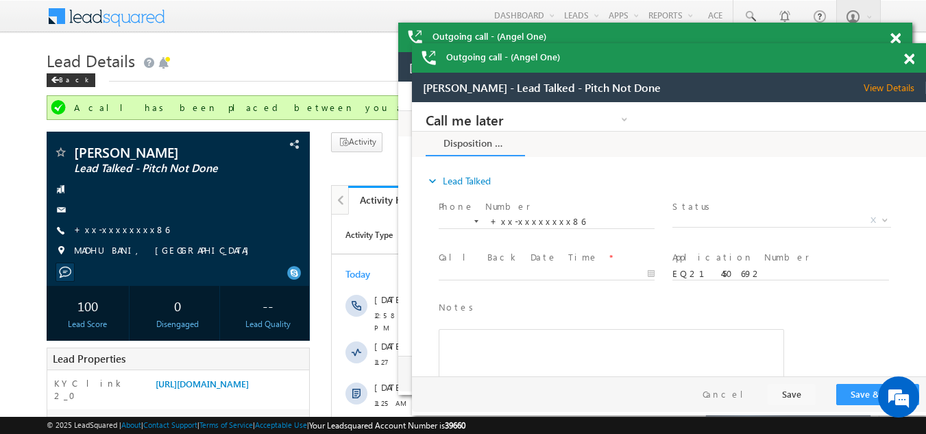
click at [907, 60] on span at bounding box center [909, 59] width 10 height 12
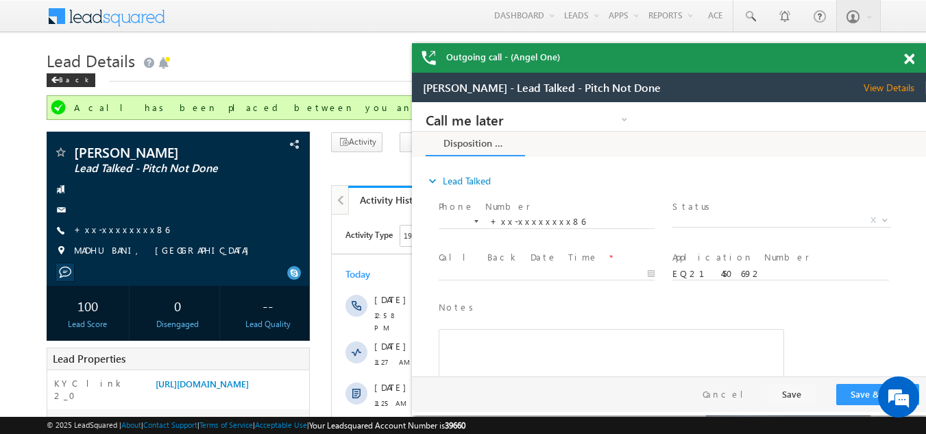
click at [907, 60] on span at bounding box center [909, 59] width 10 height 12
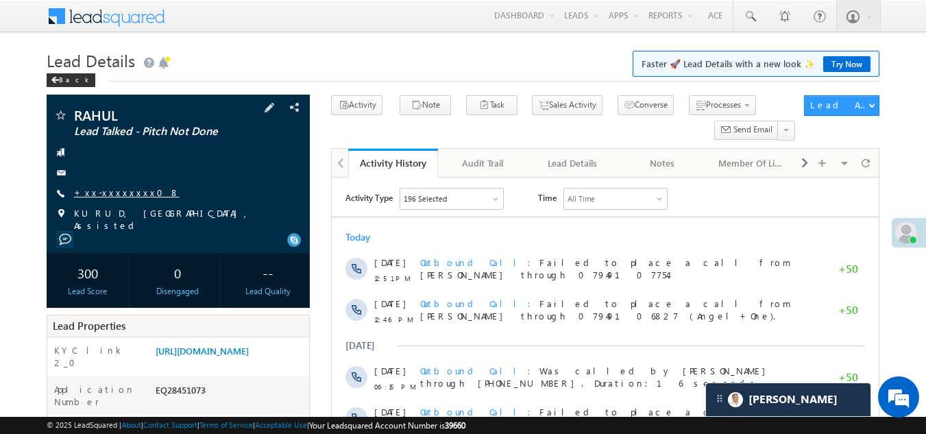
click at [124, 188] on link "+xx-xxxxxxxx08" at bounding box center [127, 192] width 106 height 12
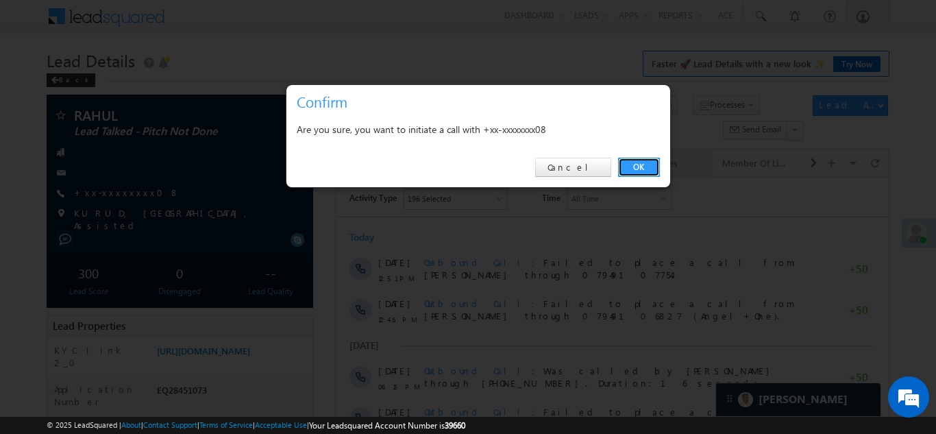
click at [638, 162] on link "OK" at bounding box center [639, 167] width 42 height 19
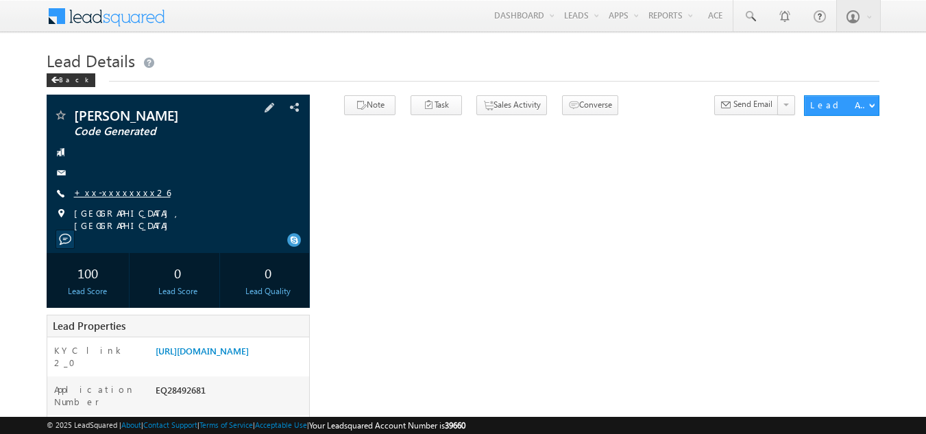
drag, startPoint x: 0, startPoint y: 0, endPoint x: 115, endPoint y: 193, distance: 224.3
click at [115, 193] on link "+xx-xxxxxxxx26" at bounding box center [122, 192] width 97 height 12
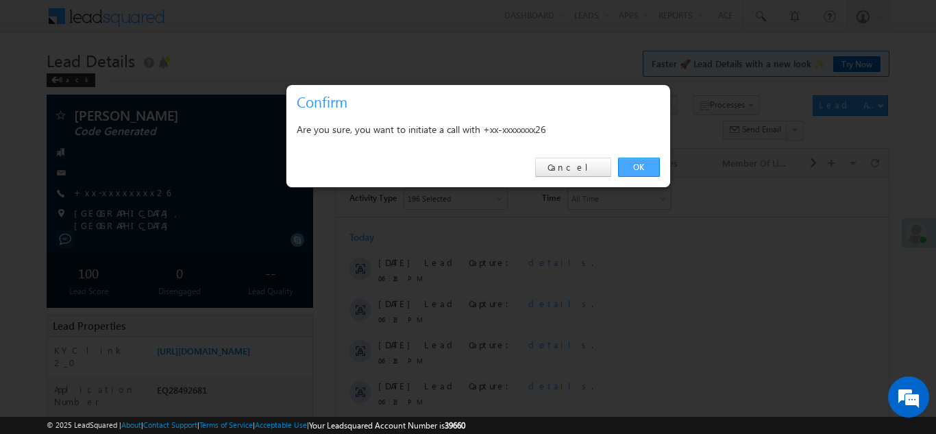
click at [651, 165] on link "OK" at bounding box center [639, 167] width 42 height 19
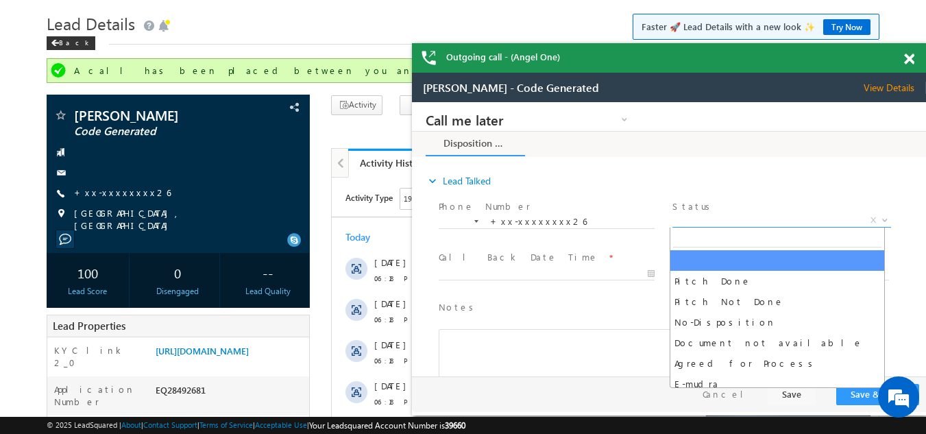
click at [747, 214] on span "X" at bounding box center [781, 221] width 218 height 14
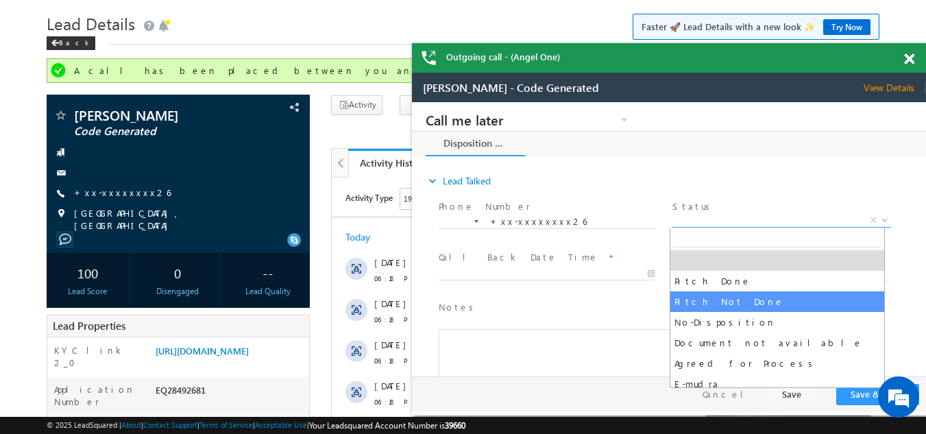
select select "Pitch Not Done"
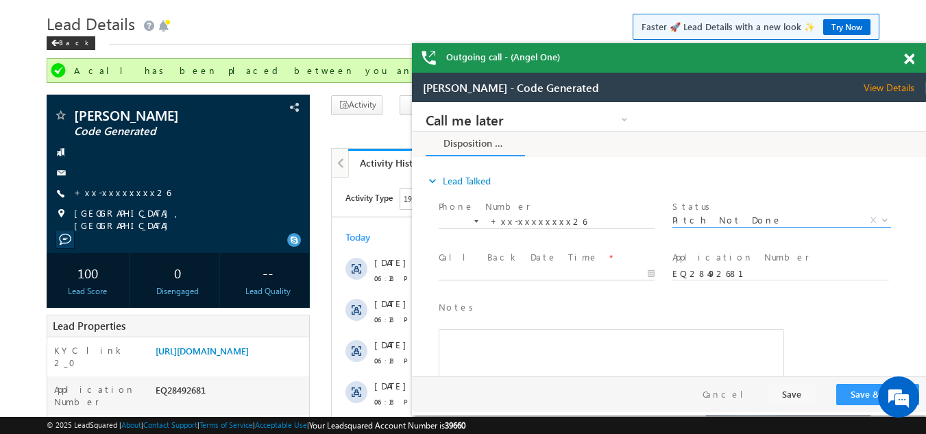
type input "09/07/25 6:19 PM"
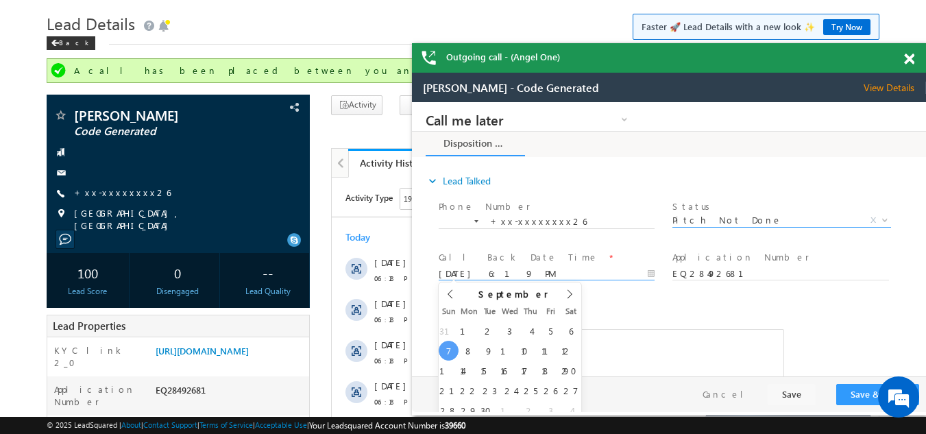
click at [508, 267] on input "09/07/25 6:19 PM" at bounding box center [546, 274] width 216 height 14
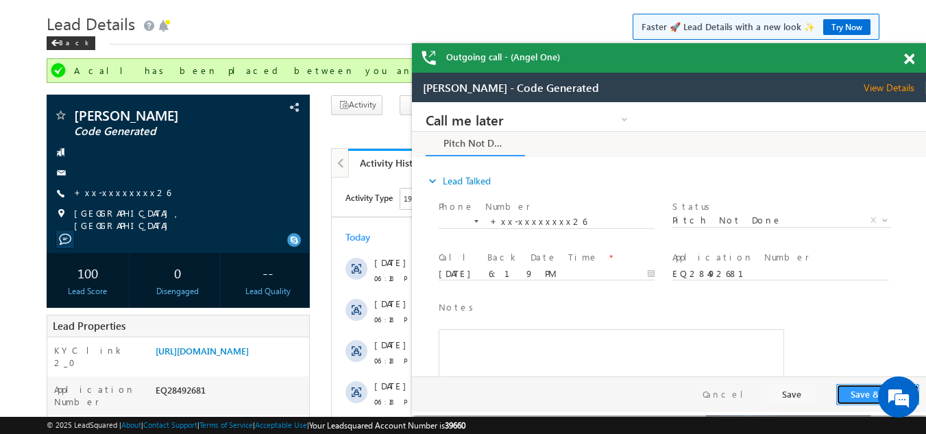
click at [858, 393] on button "Save & Close" at bounding box center [877, 394] width 83 height 21
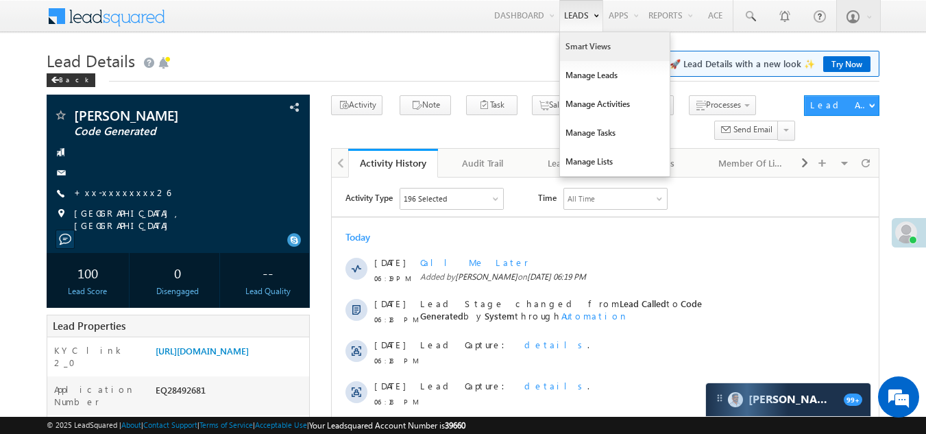
click at [584, 51] on link "Smart Views" at bounding box center [615, 46] width 110 height 29
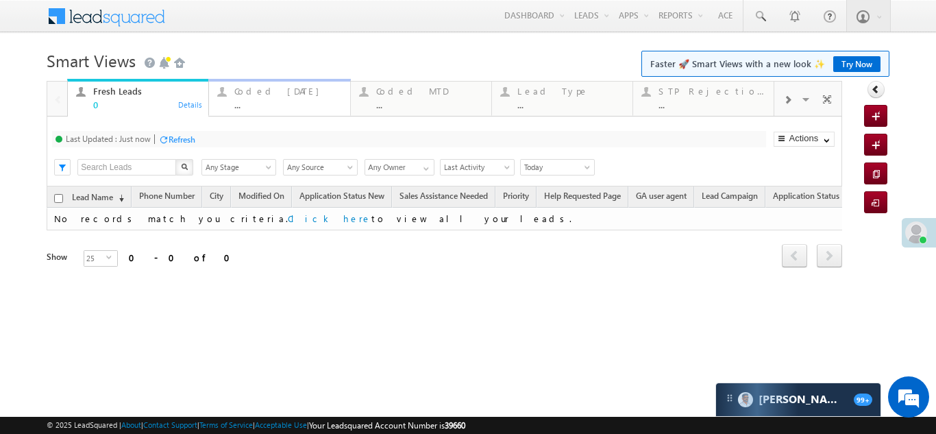
click at [264, 95] on div "Coded [DATE]" at bounding box center [287, 91] width 107 height 11
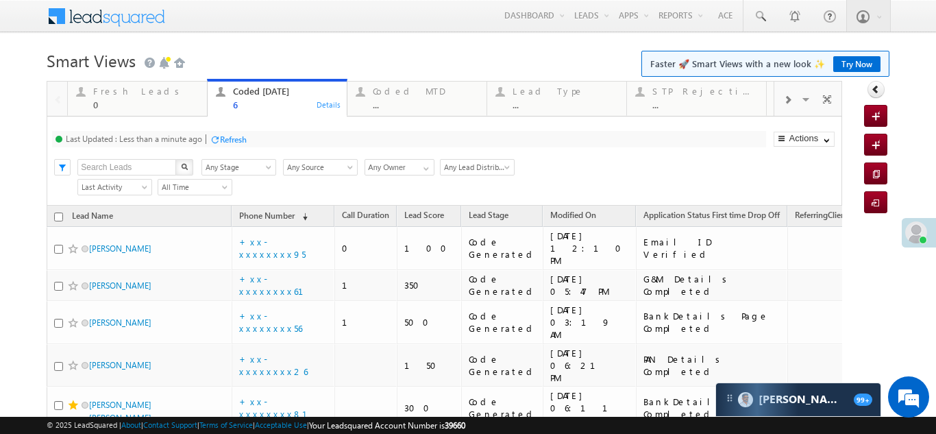
click at [238, 140] on div "Refresh" at bounding box center [233, 139] width 27 height 10
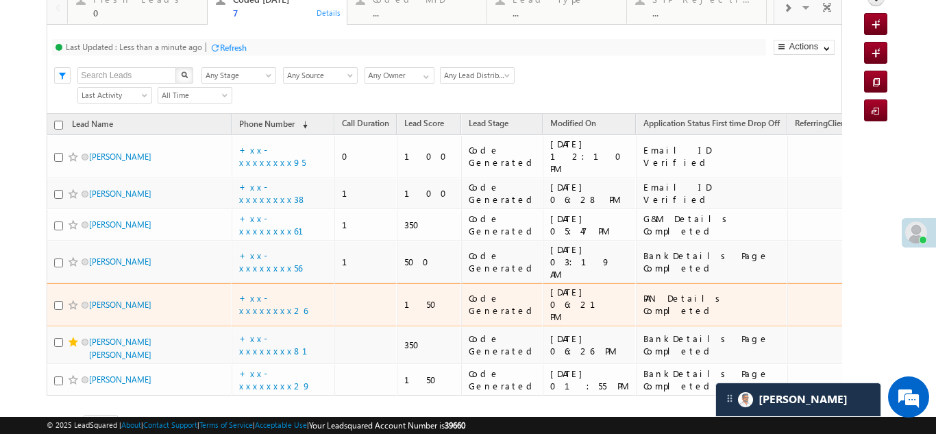
scroll to position [69, 0]
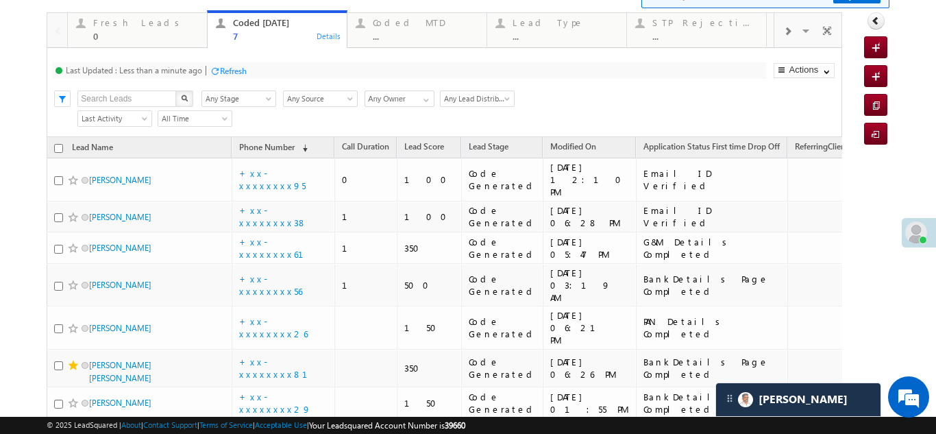
click at [242, 69] on div "Refresh" at bounding box center [233, 71] width 27 height 10
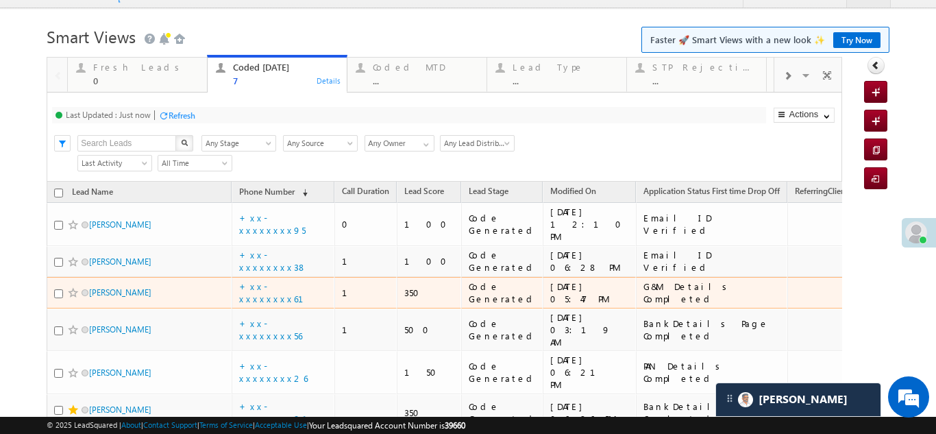
scroll to position [0, 0]
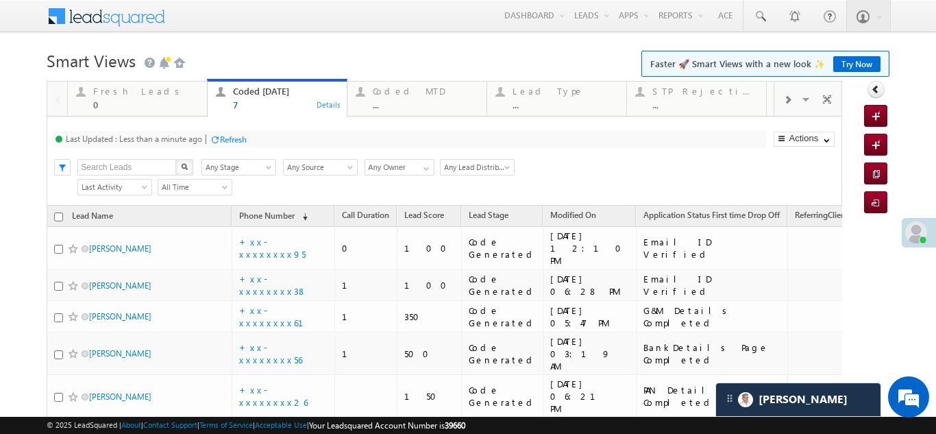
click at [232, 135] on div "Refresh" at bounding box center [233, 139] width 27 height 10
click at [397, 92] on div "Coded MTD" at bounding box center [426, 91] width 106 height 11
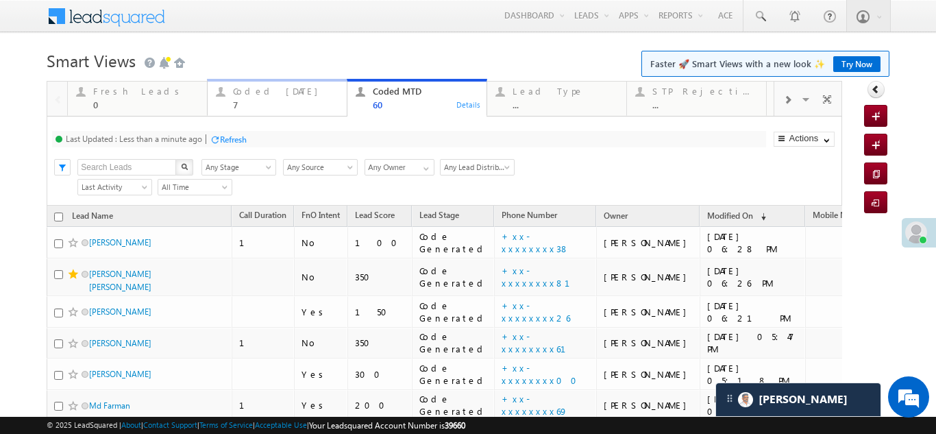
click at [265, 97] on div "Coded Today 7" at bounding box center [286, 96] width 106 height 27
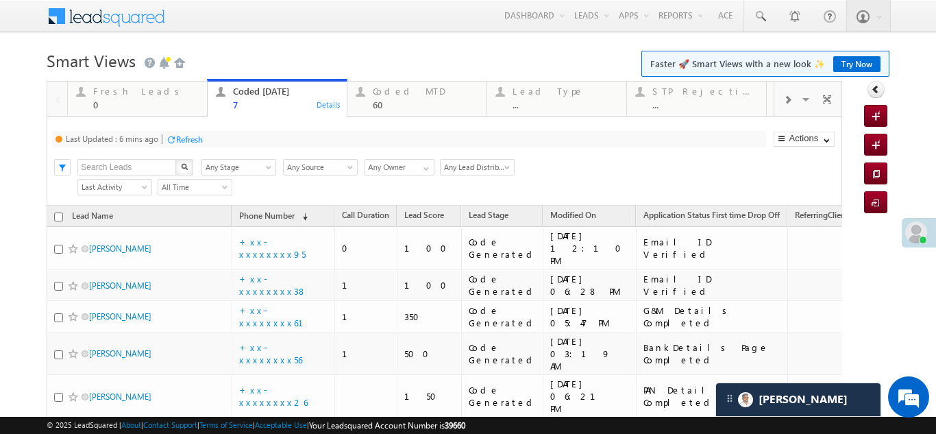
click at [182, 136] on div "Refresh" at bounding box center [189, 139] width 27 height 10
click at [129, 92] on div "Fresh Leads" at bounding box center [146, 91] width 106 height 11
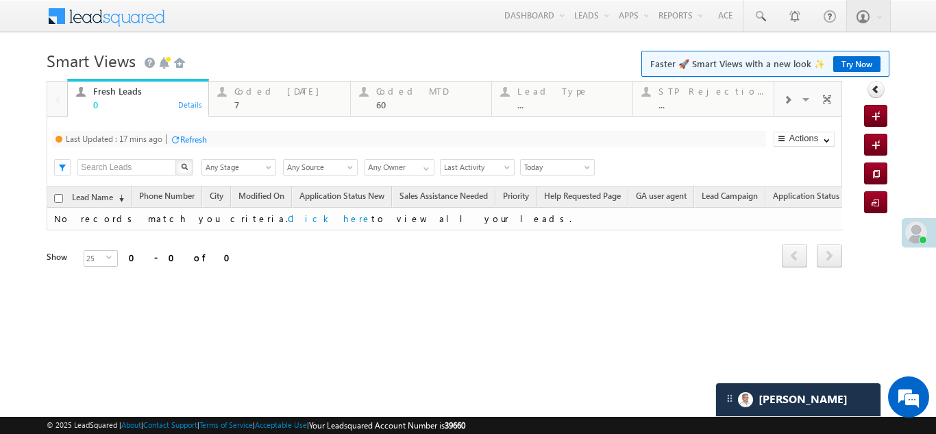
click at [194, 137] on div "Refresh" at bounding box center [193, 139] width 27 height 10
click at [917, 229] on span at bounding box center [916, 232] width 22 height 22
click at [914, 236] on span at bounding box center [916, 232] width 22 height 22
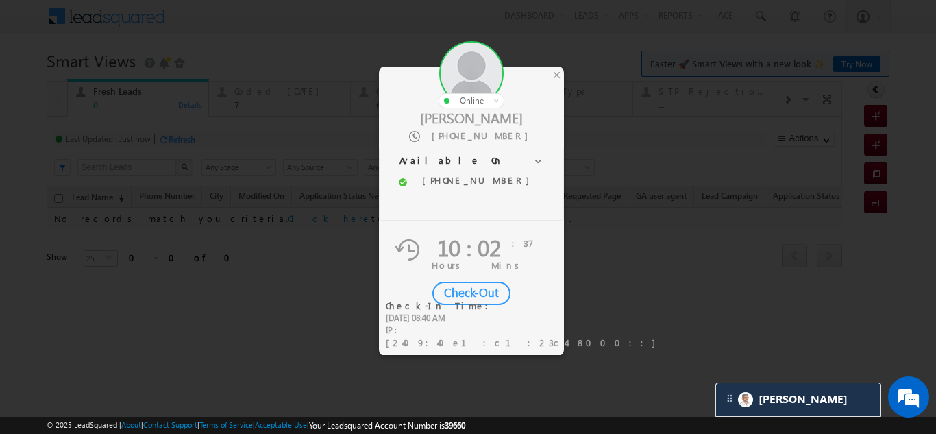
click at [471, 290] on div "Check-Out" at bounding box center [471, 293] width 78 height 23
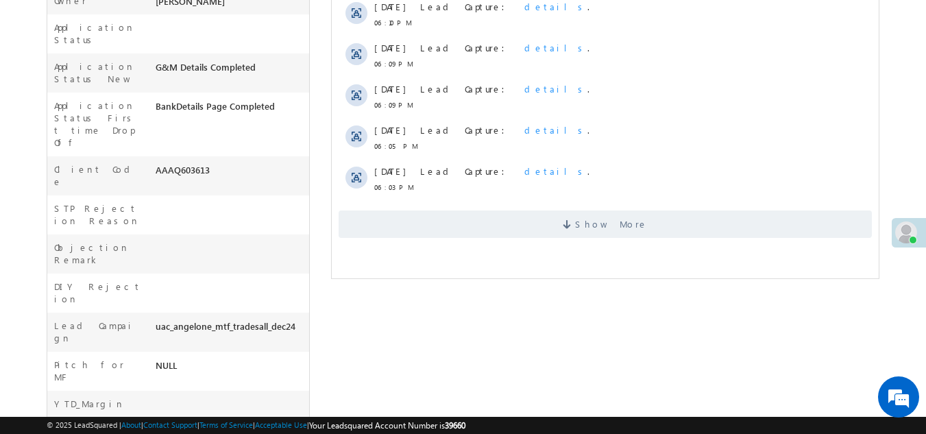
scroll to position [480, 0]
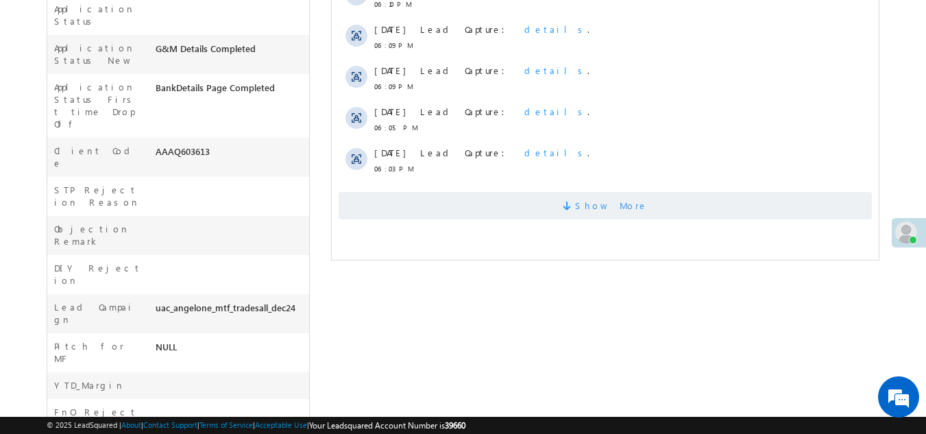
click at [523, 216] on span "Show More" at bounding box center [604, 205] width 533 height 27
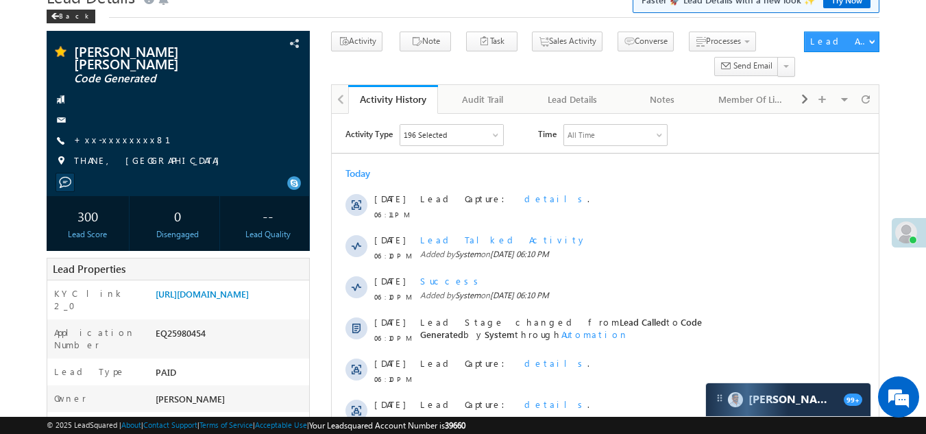
scroll to position [0, 0]
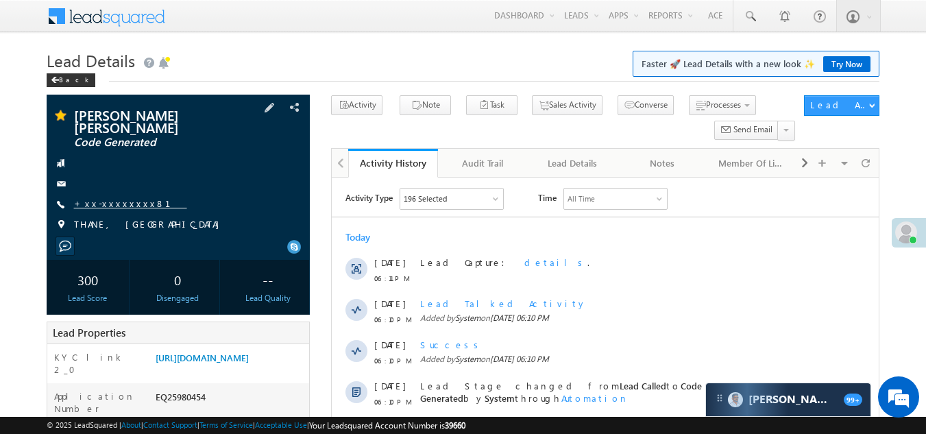
click at [112, 201] on link "+xx-xxxxxxxx81" at bounding box center [130, 203] width 113 height 12
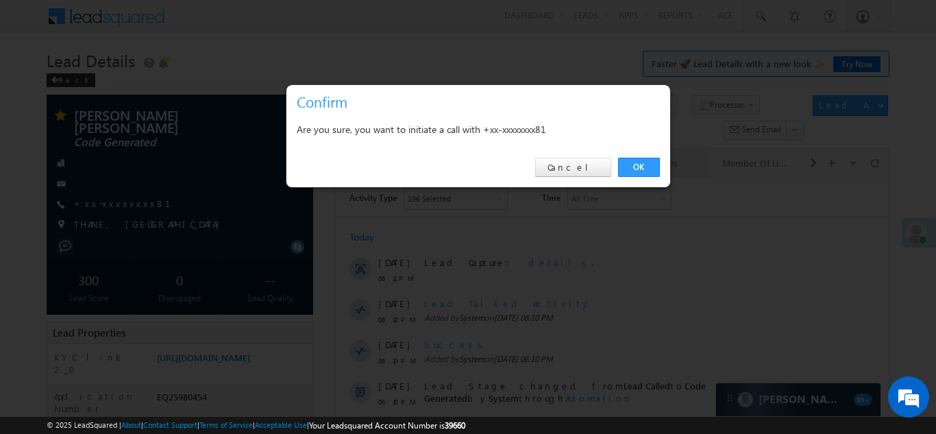
click at [638, 166] on link "OK" at bounding box center [639, 167] width 42 height 19
